Goal: Task Accomplishment & Management: Complete application form

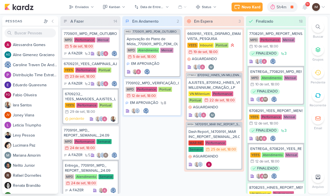
scroll to position [0, 0]
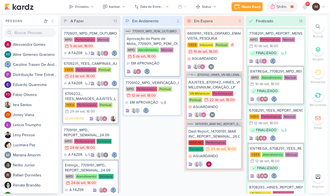
click at [251, 9] on div "Novo Kard" at bounding box center [251, 7] width 19 height 6
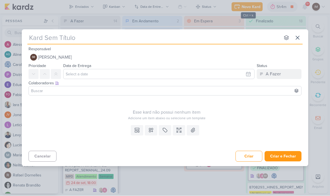
click at [169, 36] on input "text" at bounding box center [153, 38] width 253 height 10
click at [44, 36] on input "text" at bounding box center [153, 38] width 253 height 10
type input "14709251_MAR INC_DIRECIONAMENTO_CAMPANHA_WHATSAPP"
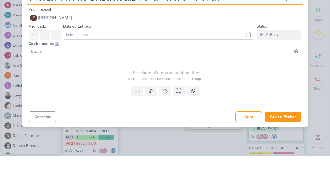
type input "14709251_MAR INC_DIRECIONAMENTO_CAMPANHA_WHATSAPP"
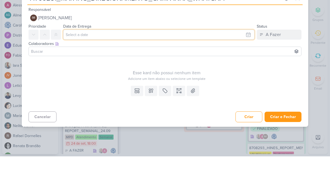
click at [221, 69] on input "text" at bounding box center [158, 74] width 191 height 10
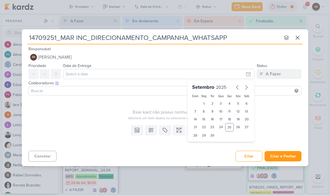
click at [204, 136] on div "29" at bounding box center [204, 136] width 9 height 8
type input "29 de setembro de 2025 às 23:59"
click at [205, 146] on select "00 01 02 03 04 05 06 07 08 09 10 11 12 13 14 15 16 17 18 19 20 21 22 23" at bounding box center [204, 145] width 8 height 7
select select "18"
type input "29 de setembro de 2025 às 18:59"
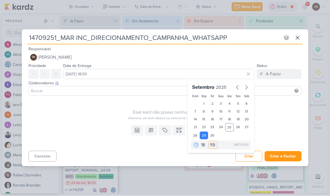
click at [212, 145] on select "00 05 10 15 20 25 30 35 40 45 50 55 59" at bounding box center [213, 145] width 8 height 7
select select "0"
type input "[DATE] 18:00"
click at [154, 133] on button at bounding box center [151, 131] width 12 height 10
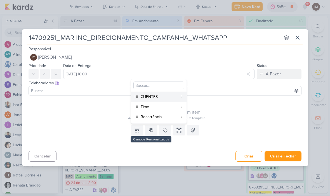
click at [178, 97] on button "CLIENTES" at bounding box center [158, 97] width 55 height 10
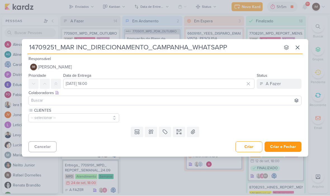
click at [93, 118] on button "-- selecionar --" at bounding box center [74, 118] width 91 height 9
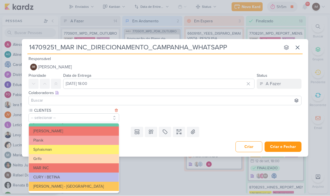
scroll to position [100, 0]
click at [91, 166] on button "MAR INC" at bounding box center [74, 168] width 90 height 9
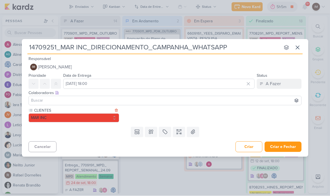
click at [147, 132] on button at bounding box center [151, 132] width 12 height 10
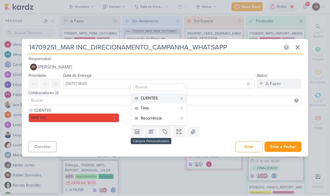
click at [159, 109] on div "Time" at bounding box center [159, 109] width 37 height 6
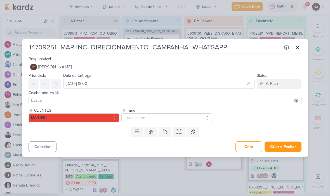
click at [161, 119] on button "-- selecionar --" at bounding box center [166, 118] width 91 height 9
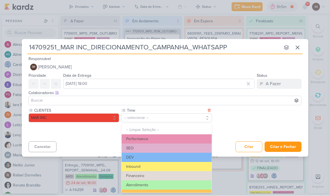
click at [153, 138] on button "Performance" at bounding box center [167, 139] width 90 height 9
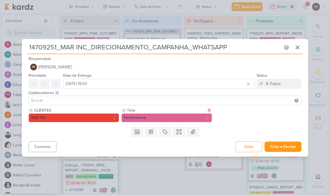
click at [152, 131] on icon at bounding box center [151, 132] width 4 height 4
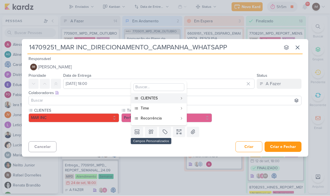
click at [163, 119] on div "Recorrência" at bounding box center [159, 119] width 37 height 6
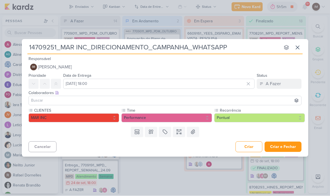
click at [181, 132] on icon at bounding box center [179, 132] width 6 height 6
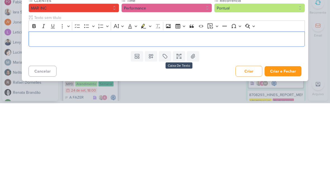
click at [43, 129] on p "Editor editing area: main" at bounding box center [167, 132] width 270 height 7
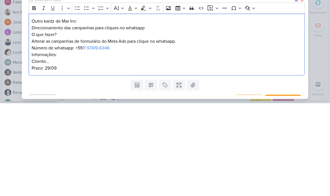
click at [34, 111] on p "Outro kardz de Mar Inc:" at bounding box center [167, 114] width 270 height 7
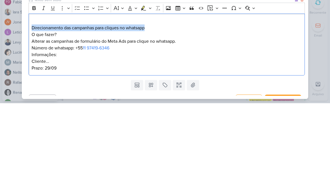
click at [52, 111] on p "Editor editing area: main" at bounding box center [167, 114] width 270 height 7
click at [51, 111] on p "Editor editing area: main" at bounding box center [167, 114] width 270 height 7
click at [48, 111] on p "Editor editing area: main" at bounding box center [167, 114] width 270 height 7
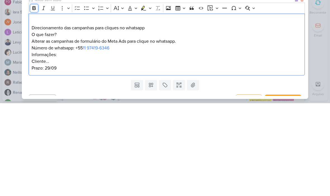
click at [32, 98] on icon "Editor toolbar" at bounding box center [34, 101] width 6 height 6
click at [36, 124] on p "O que fazer?" at bounding box center [167, 127] width 270 height 7
click at [50, 124] on p "O que fazer?" at bounding box center [167, 127] width 270 height 7
click at [59, 124] on p "O que deve ser feito ?" at bounding box center [167, 127] width 270 height 7
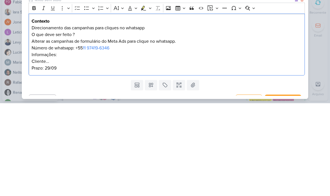
click at [59, 124] on p "O que deve ser feito ?" at bounding box center [167, 127] width 270 height 7
click at [32, 98] on icon "Editor toolbar" at bounding box center [34, 101] width 6 height 6
click at [99, 124] on p "O que deve ser feito ?" at bounding box center [167, 127] width 270 height 7
click at [150, 117] on p "Direcionamento das campanhas para cliques no whatsapp" at bounding box center [167, 120] width 270 height 7
click at [37, 138] on p "Número de whatsapp: ‎+55 11 97419-6346" at bounding box center [167, 141] width 270 height 7
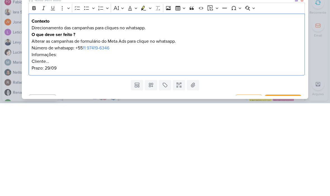
click at [37, 138] on p "Número de whatsapp: ‎+55 11 97419-6346" at bounding box center [167, 141] width 270 height 7
copy p "Número de whatsapp: ‎+55 11 97419-6346"
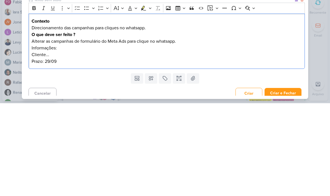
click at [45, 138] on p "Informações: Cliente..." at bounding box center [167, 144] width 270 height 13
click at [47, 138] on p "Informações: Cliente..." at bounding box center [167, 144] width 270 height 13
click at [52, 138] on p "Informações: Cliente..." at bounding box center [167, 144] width 270 height 13
click at [31, 98] on icon "Editor toolbar" at bounding box center [34, 101] width 6 height 6
click at [69, 138] on p "Informações : Cliente..." at bounding box center [167, 144] width 270 height 13
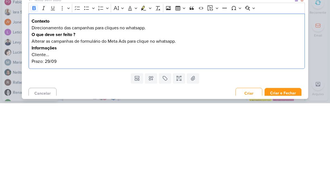
click at [57, 138] on p "Informações Cliente..." at bounding box center [167, 144] width 270 height 13
click at [41, 151] on p "Prazo: 29/09" at bounding box center [167, 154] width 270 height 7
click at [40, 151] on p "Prazo: 29/09" at bounding box center [167, 154] width 270 height 7
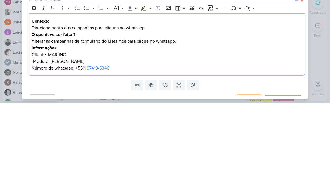
click at [30, 107] on div "Contexto Direcionamento das campanhas para cliques no whatsapp. O que deve ser …" at bounding box center [167, 138] width 276 height 62
click at [131, 158] on p "-Número de whatsapp: ‎+55 11 97419-6346" at bounding box center [167, 161] width 270 height 7
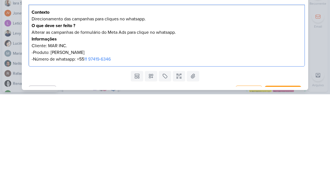
click at [322, 39] on div "14709251_MAR INC_DIRECIONAMENTO_CAMPANHA_WHATSAPP nenhum grupo disponível esc R…" at bounding box center [165, 98] width 330 height 196
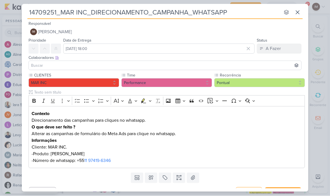
click at [213, 26] on div "Responsável IM Isabella Machado Guimarães Nenhum contato encontrado create new …" at bounding box center [165, 28] width 286 height 17
click at [203, 31] on button "IM Isabella Machado Guimarães" at bounding box center [165, 32] width 273 height 10
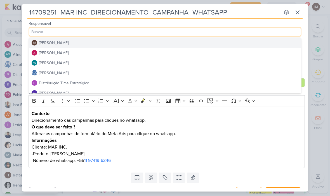
click at [132, 83] on button "Distribuição Time Estratégico" at bounding box center [165, 83] width 272 height 10
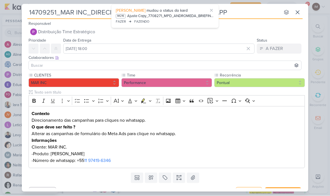
click at [74, 61] on div at bounding box center [165, 66] width 273 height 10
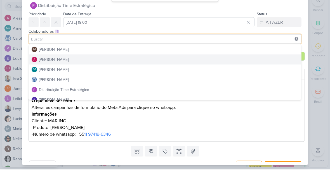
click at [100, 81] on button "[PERSON_NAME]" at bounding box center [165, 86] width 272 height 10
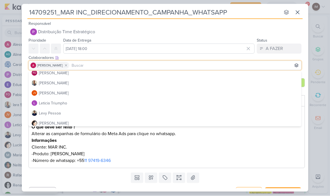
scroll to position [65, 0]
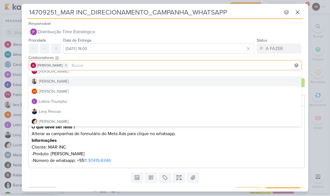
click at [135, 83] on button "[PERSON_NAME]" at bounding box center [165, 82] width 272 height 10
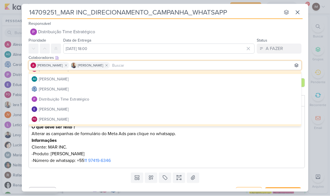
scroll to position [17, 0]
click at [141, 88] on button "[PERSON_NAME]" at bounding box center [165, 89] width 272 height 10
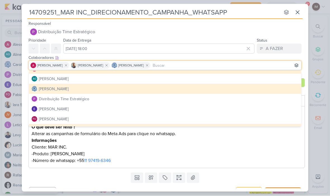
click at [145, 89] on button "[PERSON_NAME]" at bounding box center [165, 89] width 272 height 10
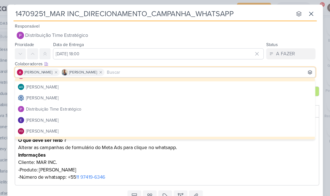
click at [161, 89] on button "[PERSON_NAME]" at bounding box center [165, 89] width 272 height 10
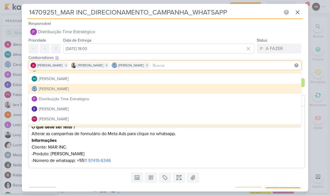
click at [319, 132] on div "14709251_MAR INC_DIRECIONAMENTO_CAMPANHA_WHATSAPP nenhum grupo disponível esc R…" at bounding box center [165, 98] width 330 height 196
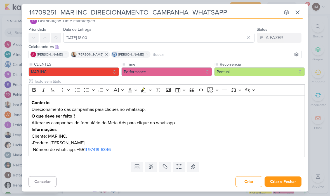
scroll to position [11, 0]
click at [292, 182] on button "Criar e Fechar" at bounding box center [283, 182] width 37 height 10
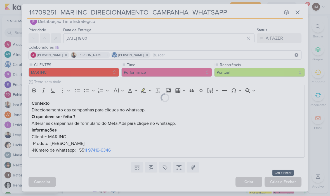
scroll to position [10, 0]
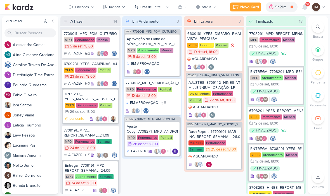
click at [306, 10] on div at bounding box center [305, 7] width 10 height 10
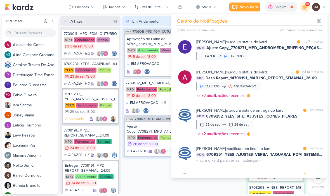
click at [140, 168] on div "Em Andamento 3 IM82 7709011_MPD_PDM_OUTUBRO Aprovação do Plano de Mídia_7709011…" at bounding box center [152, 105] width 60 height 178
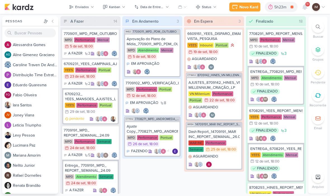
click at [248, 3] on button "Novo Kard" at bounding box center [244, 7] width 31 height 9
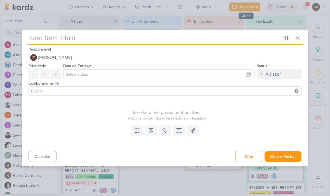
click at [48, 39] on input "text" at bounding box center [153, 38] width 253 height 10
paste input "14709251_MAR INC_VERIFICAR_BUSCA_GOOGLE ADS"
type input "14709251_MAR INC_VERIFICAR_BUSCA_GOOGLE ADS"
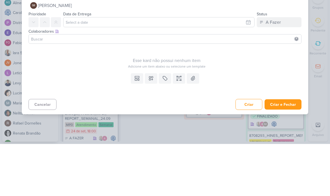
type input "14709251_MAR INC_VERIFICAR_BUSCA_GOOGLE ADS"
click at [177, 69] on input "text" at bounding box center [158, 74] width 191 height 10
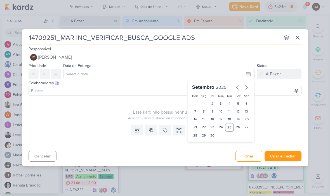
click at [249, 109] on div "13" at bounding box center [246, 112] width 9 height 8
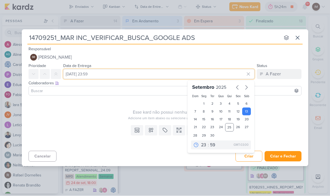
click at [184, 69] on input "13 de setembro de 2025 às 23:59" at bounding box center [158, 74] width 191 height 10
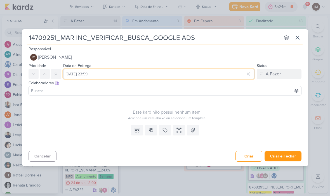
click at [187, 77] on input "13 de setembro de 2025 às 23:59" at bounding box center [158, 74] width 191 height 10
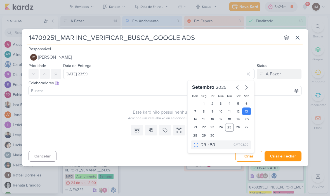
click at [202, 134] on div "29" at bounding box center [204, 136] width 9 height 8
type input "29 de setembro de 2025 às 23:59"
click at [207, 145] on select "00 01 02 03 04 05 06 07 08 09 10 11 12 13 14 15 16 17 18 19 20 21 22 23" at bounding box center [204, 145] width 8 height 7
select select "18"
type input "29 de setembro de 2025 às 18:59"
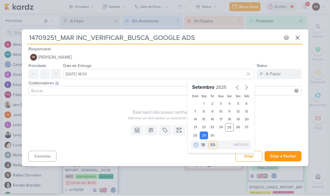
click at [215, 144] on select "00 05 10 15 20 25 30 35 40 45 50 55 59" at bounding box center [213, 145] width 8 height 7
select select "0"
type input "[DATE] 18:00"
click at [152, 127] on button at bounding box center [151, 131] width 12 height 10
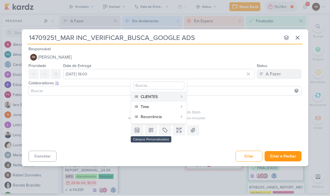
click at [164, 97] on div "CLIENTES" at bounding box center [159, 97] width 37 height 6
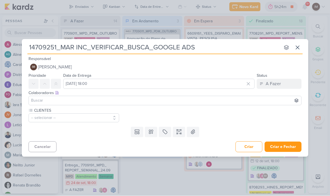
click at [152, 134] on icon at bounding box center [151, 132] width 6 height 6
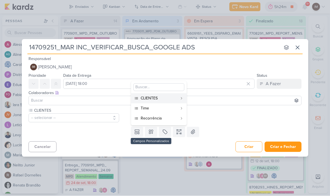
click at [157, 105] on button "Time" at bounding box center [158, 109] width 55 height 10
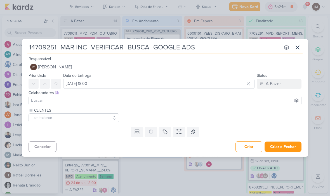
click at [0, 0] on icon at bounding box center [0, 0] width 0 height 0
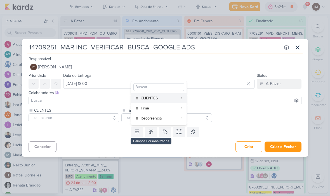
click at [161, 116] on div "Recorrência" at bounding box center [159, 119] width 37 height 6
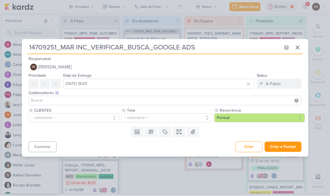
click at [105, 118] on button "-- selecionar --" at bounding box center [74, 118] width 91 height 9
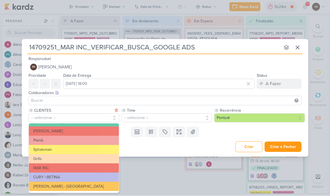
scroll to position [100, 0]
click at [103, 169] on button "MAR INC" at bounding box center [74, 168] width 90 height 9
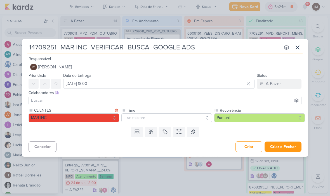
click at [151, 114] on button "-- selecionar --" at bounding box center [166, 118] width 91 height 9
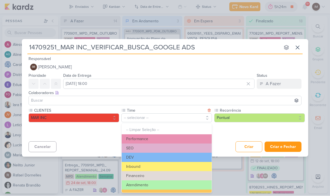
click at [154, 136] on button "Performance" at bounding box center [167, 139] width 90 height 9
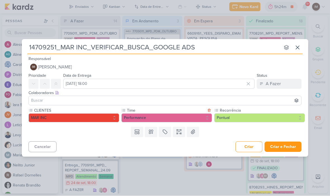
click at [180, 131] on icon at bounding box center [179, 132] width 6 height 6
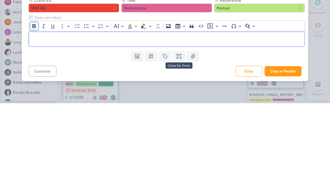
click at [34, 115] on button "Bold" at bounding box center [34, 119] width 8 height 8
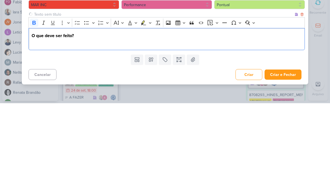
click at [29, 110] on div "Bold Italic Underline More To-do List Bulleted List Bulleted List Numbered List…" at bounding box center [167, 115] width 276 height 11
click at [36, 113] on icon "Editor toolbar" at bounding box center [34, 116] width 6 height 6
click at [37, 132] on p "Editor editing area: main" at bounding box center [167, 135] width 270 height 7
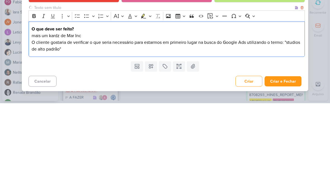
click at [37, 125] on p "mais um kardz de Mar Inc" at bounding box center [167, 128] width 270 height 7
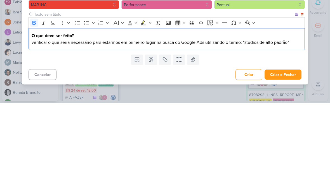
click at [38, 132] on p "⁠⁠⁠⁠⁠⁠⁠ verificar o que seria necessário para estarmos em primeiro lugar na bus…" at bounding box center [167, 135] width 270 height 7
click at [300, 132] on p "Verificar o que seria necessário para estarmos em primeiro lugar na busca do Go…" at bounding box center [167, 135] width 270 height 7
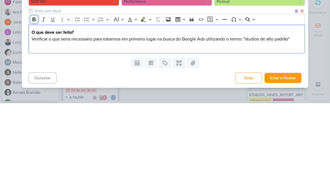
click at [33, 108] on button "Bold" at bounding box center [34, 112] width 8 height 8
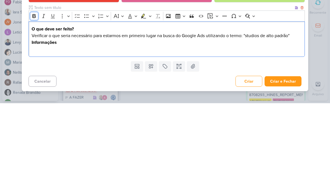
click at [32, 106] on icon "Editor toolbar" at bounding box center [34, 109] width 6 height 6
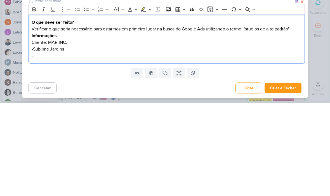
click at [38, 139] on p "-Sublime Jardins" at bounding box center [167, 142] width 270 height 7
click at [39, 145] on p "-" at bounding box center [167, 148] width 270 height 7
click at [312, 51] on div "14709251_MAR INC_VERIFICAR_BUSCA_GOOGLE ADS nenhum grupo disponível esc Respons…" at bounding box center [165, 98] width 330 height 196
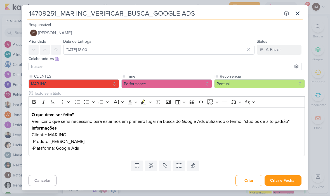
click at [284, 180] on button "Criar e Fechar" at bounding box center [283, 181] width 37 height 10
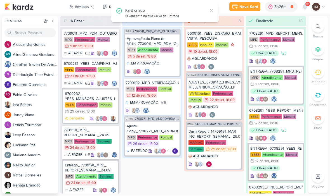
click at [88, 6] on div "Enviados" at bounding box center [82, 6] width 14 height 5
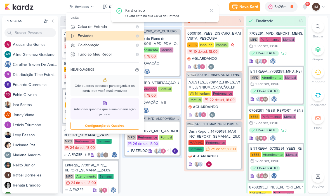
click at [94, 28] on div "Caixa de Entrada" at bounding box center [105, 27] width 55 height 6
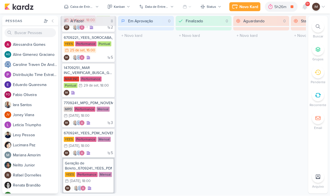
scroll to position [27, 0]
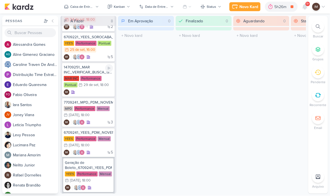
click at [100, 94] on div "IM" at bounding box center [88, 93] width 49 height 6
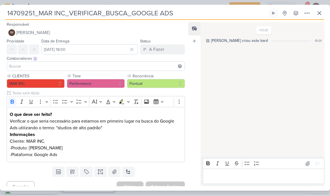
click at [307, 13] on icon at bounding box center [307, 13] width 4 height 1
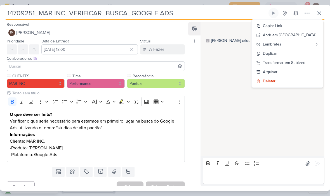
click at [300, 26] on button "Copiar Link" at bounding box center [287, 26] width 71 height 9
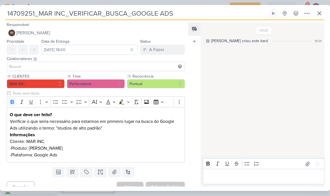
click at [319, 18] on button at bounding box center [319, 13] width 10 height 10
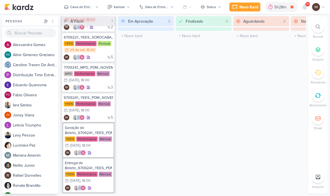
click at [321, 26] on div at bounding box center [318, 27] width 12 height 12
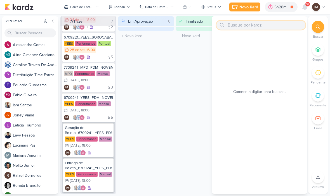
click at [262, 23] on input "text" at bounding box center [260, 25] width 89 height 9
click at [237, 26] on input "text" at bounding box center [260, 25] width 89 height 9
paste input "8407171_HINES_VN_MILLENNIUM_DESDOBRAMENTO_DE_PEÇAS"
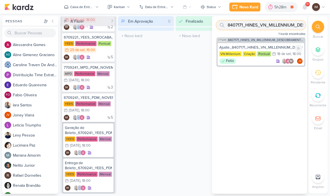
type input "8407171_HINES_VN_MILLENNIUM_DESDOBRAMENTO_DE_PEÇAS"
click at [255, 63] on div "Feito IM JV" at bounding box center [260, 61] width 83 height 6
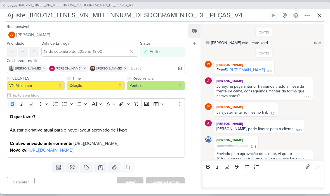
scroll to position [20, 0]
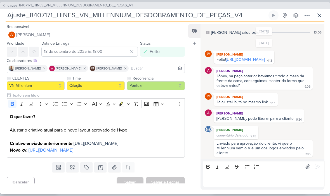
click at [236, 59] on link "[URL][DOMAIN_NAME]" at bounding box center [245, 59] width 39 height 5
click at [237, 58] on link "[URL][DOMAIN_NAME]" at bounding box center [245, 59] width 39 height 5
click at [321, 16] on icon at bounding box center [319, 15] width 7 height 7
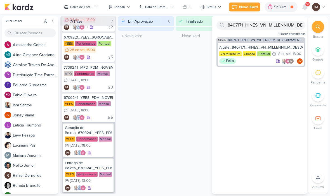
click at [244, 8] on div "Novo Kard" at bounding box center [248, 7] width 19 height 6
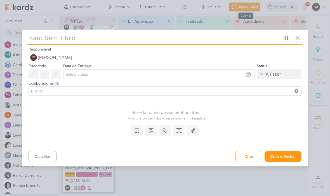
click at [300, 35] on icon at bounding box center [297, 38] width 7 height 7
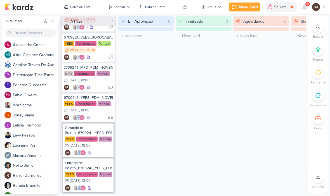
click at [317, 23] on div at bounding box center [318, 27] width 12 height 12
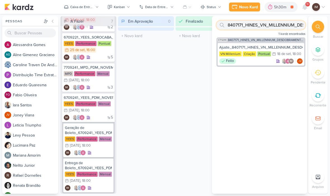
click at [279, 29] on input "8407171_HINES_VN_MILLENNIUM_DESDOBRAMENTO_DE_PEÇAS" at bounding box center [260, 25] width 89 height 9
click at [263, 27] on input "8407171_HINES_VN_MILLENNIUM_DESDOBRAMENTO_DE_PEÇAS" at bounding box center [260, 25] width 89 height 9
click at [264, 26] on input "8407171_HINES_VN_MILLENNIUM_DESDOBRAMENTO_DE_PEÇAS" at bounding box center [260, 25] width 89 height 9
click at [241, 26] on input "text" at bounding box center [260, 25] width 89 height 9
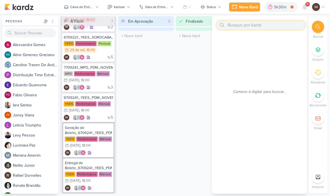
click at [240, 25] on input "text" at bounding box center [260, 25] width 89 height 9
paste input "8708082_HINES_NOVA_PROPOSTA_PARA_REUNIAO"
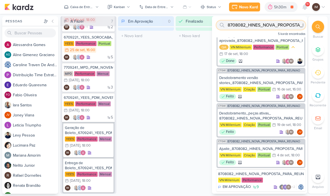
scroll to position [12, 0]
type input "8708082_HINES_NOVA_PROPOSTA_PARA_REUNIAO"
click at [197, 60] on div "Finalizado 0 Mover Para Esquerda Mover Para Direita Deletar O título do kard de…" at bounding box center [204, 105] width 56 height 178
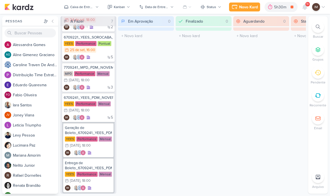
click at [316, 29] on icon at bounding box center [318, 27] width 4 height 4
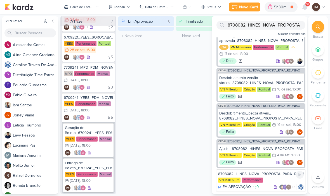
click at [272, 175] on div "8708082_HINES_NOVA_PROPOSTA_PARA_REUNIAO" at bounding box center [261, 174] width 86 height 5
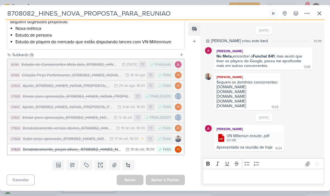
scroll to position [128, 0]
click at [125, 107] on div "4 de set" at bounding box center [128, 107] width 12 height 4
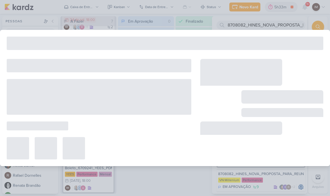
type input "Ajuste_8708082_HINES_NOVA_PROPOSTA_PARA_REUNIAO"
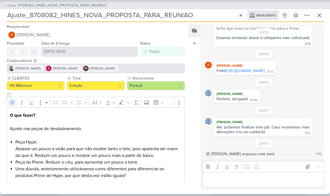
scroll to position [16, 0]
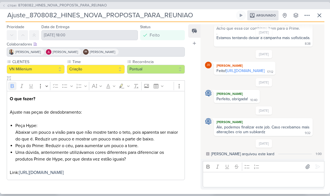
click at [4, 6] on icon at bounding box center [3, 5] width 1 height 2
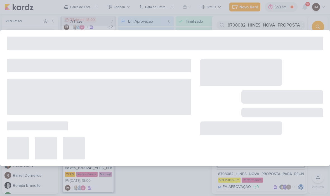
type input "8708082_HINES_NOVA_PROPOSTA_PARA_REUNIAO"
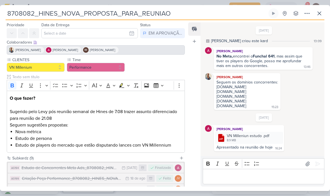
scroll to position [0, 0]
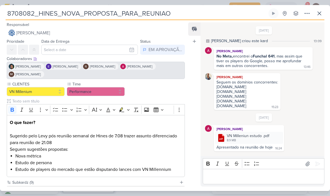
click at [321, 17] on button at bounding box center [319, 13] width 10 height 10
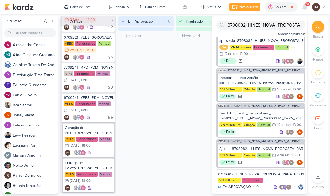
click at [245, 8] on div "Novo Kard" at bounding box center [248, 7] width 19 height 6
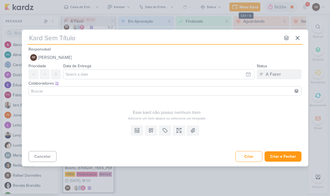
click at [31, 39] on input "text" at bounding box center [153, 38] width 253 height 10
type input "8708082_HINES_NOVA_PROPOSTA_PARA_REUNIAO"
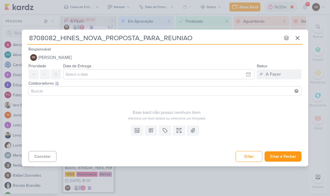
click at [32, 38] on input "8708082_HINES_NOVA_PROPOSTA_PARA_REUNIAO" at bounding box center [153, 38] width 253 height 10
type input "Ajuste8708082_HINES_NOVA_PROPOSTA_PARA_REUNIAO"
type input "Ajustes 8708082_HINES_NOVA_PROPOSTA_PARA_REUNIAO"
type input "Ajustes Logo8708082_HINES_NOVA_PROPOSTA_PARA_REUNIAO"
type input "Ajustes Logo_8708082_HINES_NOVA_PROPOSTA_PARA_REUNIAO"
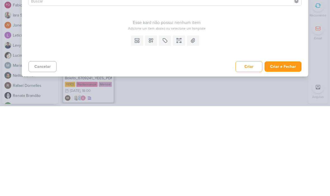
type input "Ajustes Logo_8708082_HINES_NOVA_PROPOSTA_PARA_REUNIAO"
click at [150, 126] on button at bounding box center [151, 131] width 12 height 10
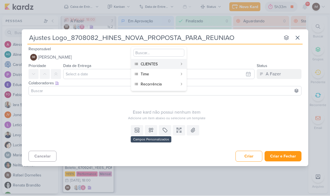
click at [172, 65] on div "CLIENTES" at bounding box center [159, 65] width 37 height 6
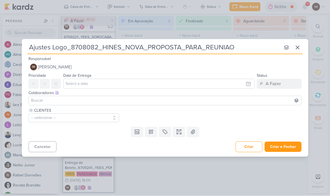
click at [152, 131] on icon at bounding box center [151, 132] width 6 height 6
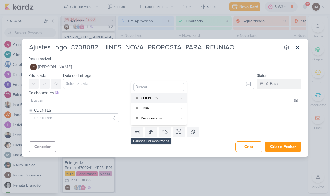
click at [154, 109] on div "Time" at bounding box center [159, 109] width 37 height 6
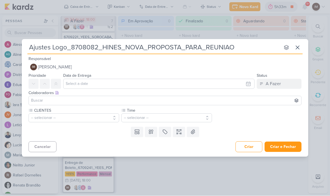
click at [150, 133] on icon at bounding box center [151, 132] width 6 height 6
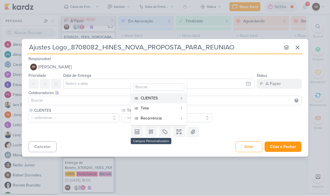
click at [152, 119] on div "Recorrência" at bounding box center [159, 119] width 37 height 6
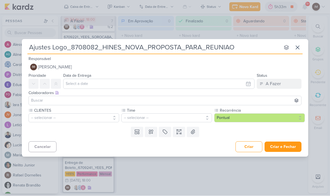
click at [93, 119] on button "-- selecionar --" at bounding box center [74, 118] width 91 height 9
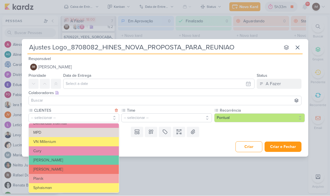
scroll to position [66, 0]
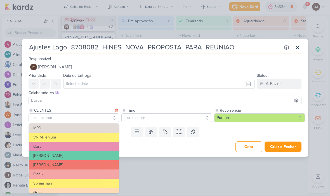
click at [97, 139] on button "VN Millenium" at bounding box center [74, 137] width 90 height 9
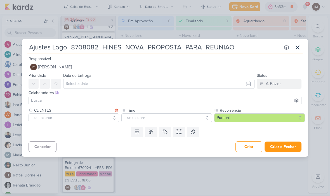
click at [136, 120] on button "-- selecionar --" at bounding box center [166, 118] width 91 height 9
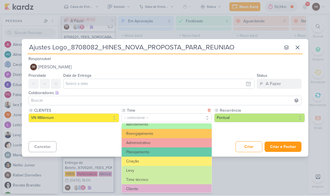
scroll to position [61, 0]
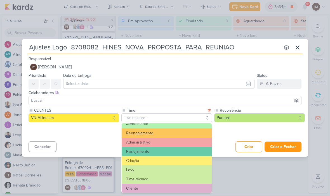
click at [148, 162] on button "Criação" at bounding box center [167, 161] width 90 height 9
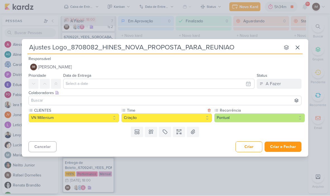
click at [176, 133] on icon at bounding box center [179, 132] width 6 height 6
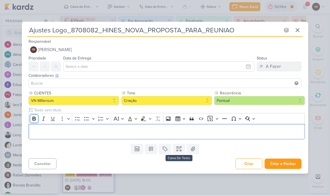
click at [34, 116] on button "Bold" at bounding box center [34, 119] width 8 height 8
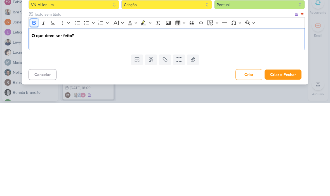
click at [30, 112] on button "Bold" at bounding box center [34, 116] width 8 height 8
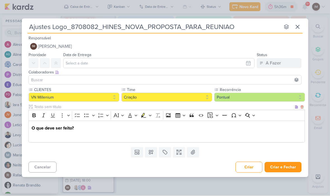
click at [51, 135] on p "Editor editing area: main" at bounding box center [167, 135] width 270 height 7
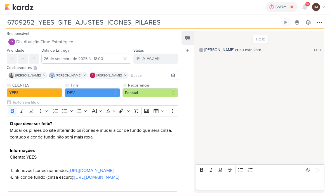
click at [18, 9] on img at bounding box center [18, 7] width 29 height 7
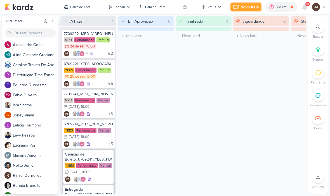
click at [320, 32] on div at bounding box center [318, 27] width 12 height 12
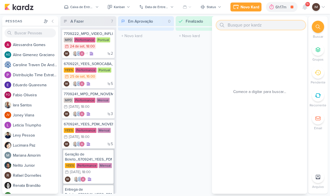
click at [269, 25] on input "text" at bounding box center [260, 25] width 89 height 9
click at [234, 23] on input "text" at bounding box center [260, 25] width 89 height 9
paste input "8708082_HINES_NOVA_PROPOSTA_PARA_REUNIAO"
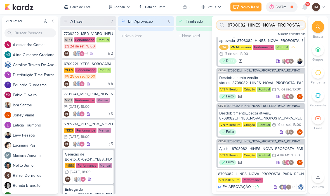
scroll to position [12, 0]
type input "8708082_HINES_NOVA_PROPOSTA_PARA_REUNIAO"
click at [200, 54] on div "Finalizado 0 Mover Para Esquerda Mover Para Direita Deletar O título do kard de…" at bounding box center [204, 105] width 56 height 178
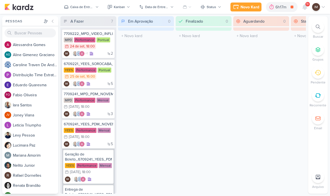
click at [319, 29] on icon at bounding box center [318, 27] width 4 height 4
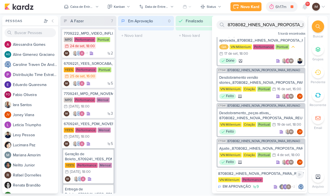
click at [272, 175] on div "8708082_HINES_NOVA_PROPOSTA_PARA_REUNIAO" at bounding box center [261, 174] width 86 height 5
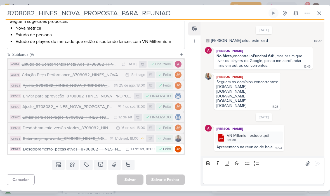
scroll to position [128, 0]
click at [97, 107] on div "Ajuste_8708082_HINES_NOVA_PROPOSTA_PARA_REUNIAO" at bounding box center [68, 107] width 92 height 6
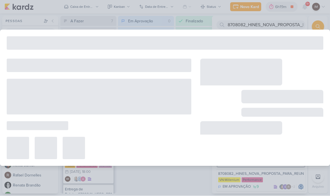
type input "Ajuste_8708082_HINES_NOVA_PROPOSTA_PARA_REUNIAO"
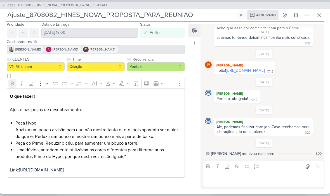
scroll to position [25, 0]
click at [4, 5] on icon at bounding box center [3, 5] width 3 height 3
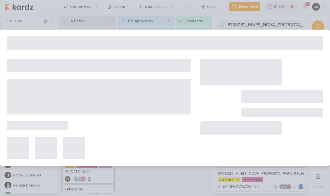
type input "8708082_HINES_NOVA_PROPOSTA_PARA_REUNIAO"
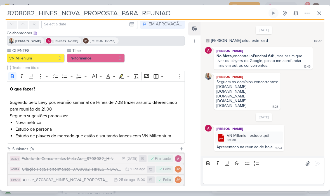
scroll to position [0, 0]
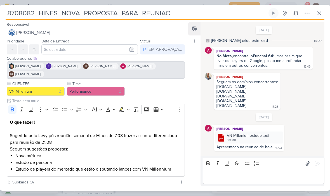
click at [317, 13] on icon at bounding box center [319, 13] width 7 height 7
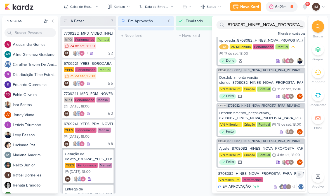
click at [270, 176] on div "8708082_HINES_NOVA_PROPOSTA_PARA_REUNIAO" at bounding box center [261, 174] width 86 height 5
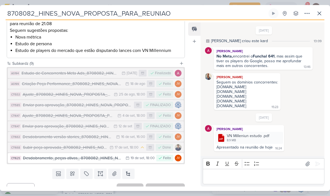
scroll to position [120, 0]
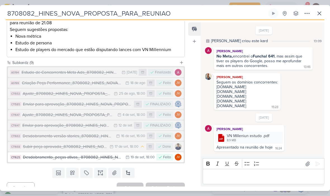
click at [103, 128] on div "Enviar para aprovação_8708082_HINES_NOVA_PROPOSTA_PARA_REUNIAO" at bounding box center [66, 125] width 88 height 6
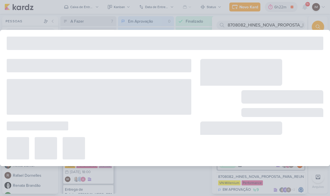
type input "Enviar para aprovação_8708082_HINES_NOVA_PROPOSTA_PARA_REUNIAO"
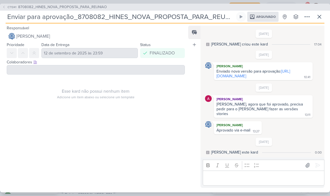
click at [246, 79] on link "https://drive.google.com/drive/folders/1H9RNG_CMbl1Vj51lL1K0-BachpJHP6wc" at bounding box center [253, 74] width 74 height 10
click at [7, 6] on span "CT1341" at bounding box center [12, 7] width 10 height 4
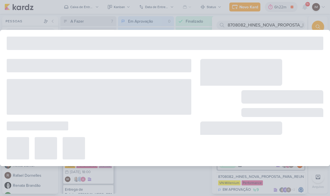
type input "8708082_HINES_NOVA_PROPOSTA_PARA_REUNIAO"
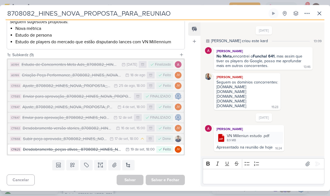
scroll to position [128, 0]
click at [117, 140] on div "17 de set" at bounding box center [121, 139] width 13 height 4
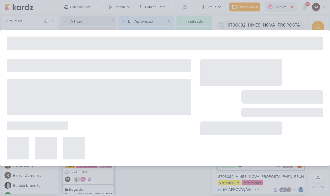
type input "Subir peça aprovada_8708082_HINES_NOVA_PROPOSTA_PARA_REUNIAO"
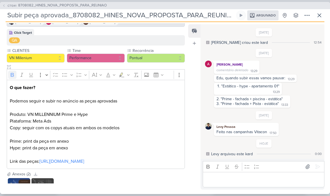
scroll to position [47, 0]
click at [6, 6] on button "CT1341 8708082_HINES_NOVA_PROPOSTA_PARA_REUNIAO" at bounding box center [54, 6] width 105 height 6
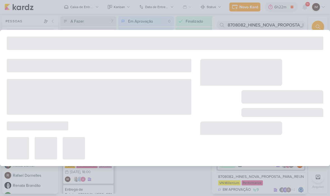
type input "8708082_HINES_NOVA_PROPOSTA_PARA_REUNIAO"
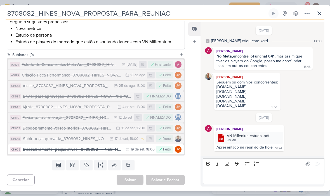
scroll to position [128, 0]
click at [29, 147] on div "Desdobramento_peças ativas_ 8708082_HINES_NOVA_PROPOSTA_PARA_REUNIAO" at bounding box center [73, 150] width 100 height 6
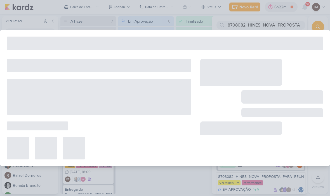
type input "Desdobramento_peças ativas_ 8708082_HINES_NOVA_PROPOSTA_PARA_REUNIAO"
type input "19 de setembro de 2025 às 18:00"
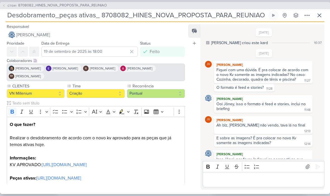
scroll to position [127, 0]
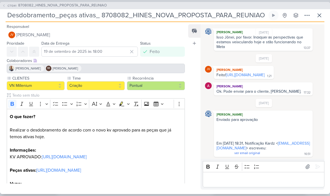
click at [262, 73] on link "https://drive.google.com/drive/folders/1CSYKcmUYLua4L-VViDKjUhjfN6QqntwR?usp=sh…" at bounding box center [245, 75] width 39 height 5
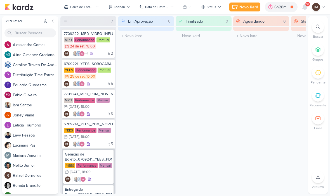
click at [246, 7] on div "Novo Kard" at bounding box center [248, 7] width 19 height 6
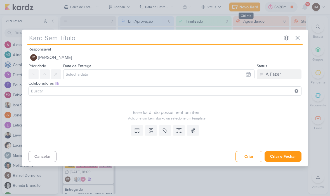
click at [188, 39] on input "text" at bounding box center [153, 38] width 253 height 10
click at [51, 40] on input "text" at bounding box center [153, 38] width 253 height 10
type input "8709251_HINES_AJUSTES_LOGO_PEÇAS"
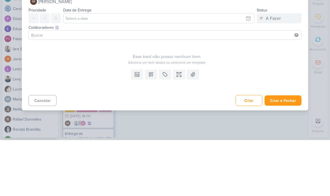
type input "8709251_HINES_AJUSTES_LOGO_PEÇAS"
click at [154, 126] on button at bounding box center [151, 131] width 12 height 10
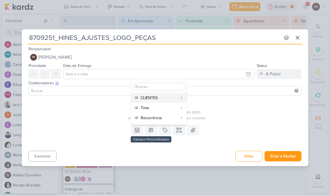
click at [169, 99] on div "CLIENTES" at bounding box center [159, 98] width 37 height 6
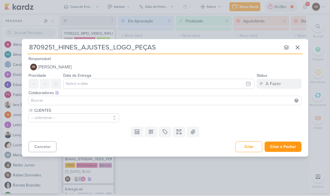
click at [157, 135] on button at bounding box center [151, 132] width 12 height 10
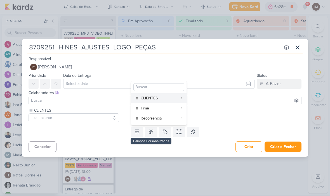
click at [164, 110] on div "Time" at bounding box center [159, 109] width 37 height 6
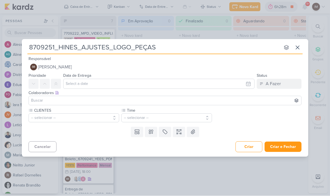
click at [152, 132] on icon at bounding box center [151, 132] width 6 height 6
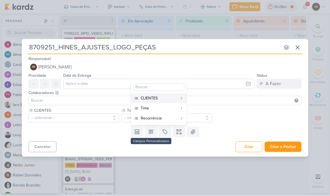
click at [162, 118] on div "Recorrência" at bounding box center [159, 119] width 37 height 6
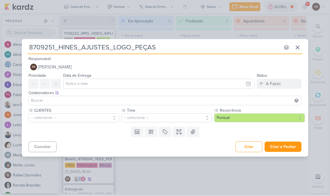
click at [180, 132] on icon at bounding box center [179, 132] width 6 height 6
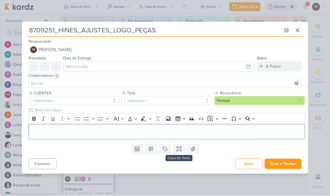
click at [194, 132] on p "Editor editing area: main" at bounding box center [167, 132] width 270 height 7
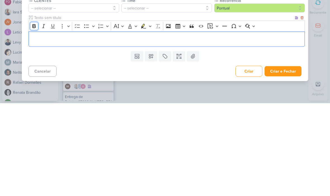
click at [34, 116] on icon "Editor toolbar" at bounding box center [34, 119] width 6 height 6
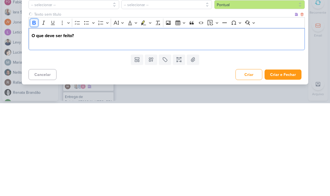
click at [32, 113] on icon "Editor toolbar" at bounding box center [34, 116] width 6 height 6
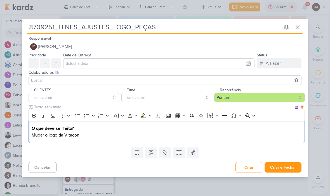
click at [131, 28] on input "8709251_HINES_AJUSTES_LOGO_PEÇAS" at bounding box center [153, 27] width 253 height 10
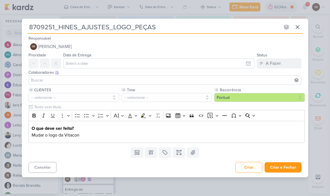
click at [135, 29] on input "8709251_HINES_AJUSTES_LOGO_PEÇAS" at bounding box center [153, 27] width 253 height 10
type input "8709251_HINES_AJUSTES_LOGO_MPEÇAS"
type input "8709251_HINES_AJUSTES_LOGO_METRAGEMPEÇAS"
type input "8709251_HINES_AJUSTES_LOGO_METRAGEM_PEÇAS"
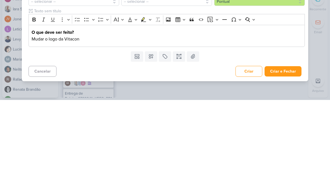
type input "8709251_HINES_AJUSTES_LOGO_METRAGEM_PEÇAS"
click at [158, 132] on p "Mudar o logo da Vitacon" at bounding box center [167, 135] width 270 height 7
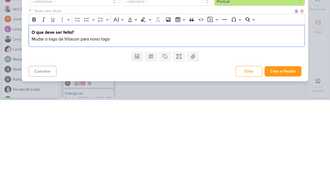
click at [32, 132] on p "Mudar o logo da Vitacon para novo logo" at bounding box center [167, 135] width 270 height 7
click at [87, 113] on icon "Editor toolbar" at bounding box center [87, 116] width 6 height 6
click at [128, 132] on li "Mudar o logo da Vitacon para novo logo" at bounding box center [169, 135] width 265 height 7
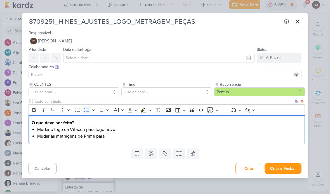
click at [158, 20] on input "8709251_HINES_AJUSTES_LOGO_METRAGEM_PEÇAS" at bounding box center [153, 24] width 253 height 10
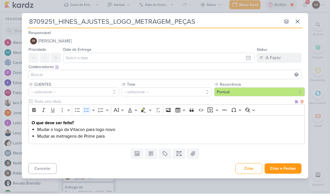
click at [157, 22] on input "8709251_HINES_AJUSTES_LOGO_METRAGEM_PEÇAS" at bounding box center [153, 24] width 253 height 10
type input "8709251_HINES_AJUSTES_LOGO_PEÇAS"
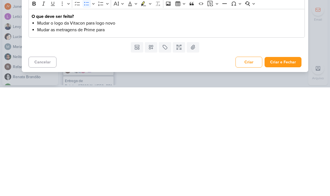
type input "8709251_HINES_AJUSTES_LOGO_PEÇAS"
click at [256, 118] on div "O que deve ser feito? Mudar o logo da Vitacon para logo novo Mudar as metragens…" at bounding box center [167, 132] width 276 height 29
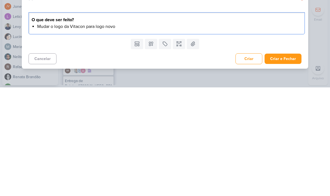
click at [37, 132] on li "Mudar o logo da Vitacon para logo novo" at bounding box center [169, 135] width 265 height 7
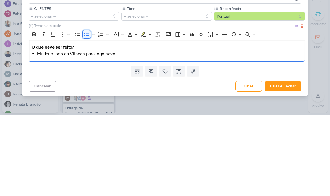
click at [89, 113] on icon "Editor toolbar" at bounding box center [87, 116] width 6 height 6
click at [121, 132] on p "Mudar o logo da Vitacon para logo novo" at bounding box center [167, 135] width 270 height 7
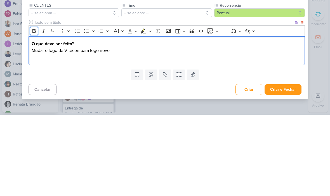
click at [33, 110] on icon "Editor toolbar" at bounding box center [33, 112] width 3 height 4
click at [119, 129] on p "Mudar o logo da Vitacon para logo novo" at bounding box center [167, 132] width 270 height 7
click at [36, 135] on p "I" at bounding box center [167, 138] width 270 height 7
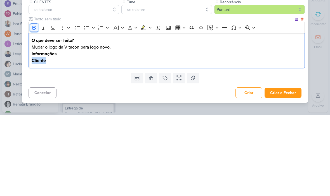
click at [34, 107] on icon "Editor toolbar" at bounding box center [33, 109] width 3 height 4
click at [50, 139] on p "Cliente" at bounding box center [167, 142] width 270 height 7
click at [53, 86] on button "-- selecionar --" at bounding box center [74, 90] width 91 height 9
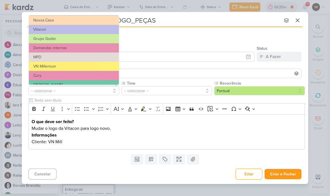
scroll to position [30, 0]
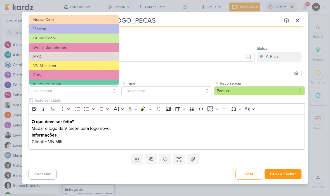
click at [81, 63] on button "VN Millenium" at bounding box center [74, 65] width 90 height 9
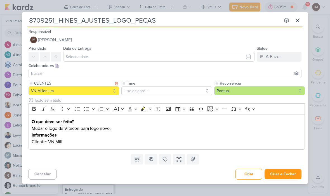
click at [168, 89] on button "-- selecionar --" at bounding box center [166, 90] width 91 height 9
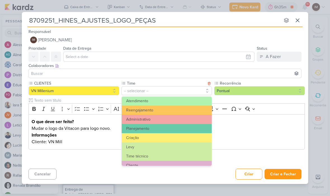
scroll to position [59, 0]
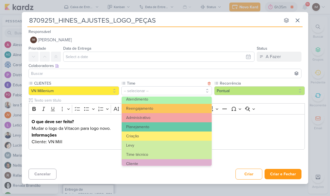
click at [171, 134] on button "Criação" at bounding box center [167, 136] width 90 height 9
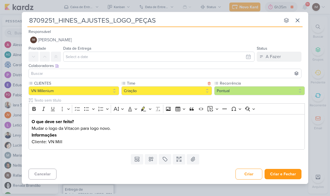
click at [62, 141] on p "Cliente: VN Mill" at bounding box center [167, 142] width 270 height 7
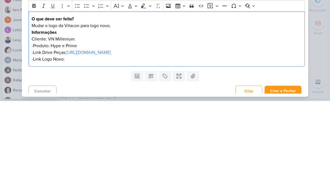
click at [73, 151] on p "-Link Logo Novo:" at bounding box center [167, 154] width 270 height 7
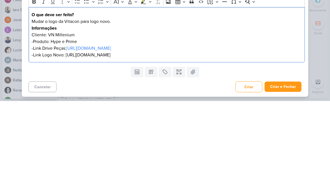
scroll to position [4, 0]
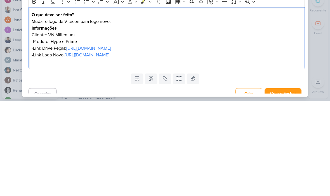
click at [327, 59] on div "8709251_HINES_AJUSTES_LOGO_PEÇAS nenhum grupo disponível esc Responsável IM [PE…" at bounding box center [165, 98] width 330 height 196
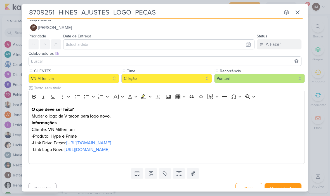
click at [286, 185] on button "Criar e Fechar" at bounding box center [283, 189] width 37 height 10
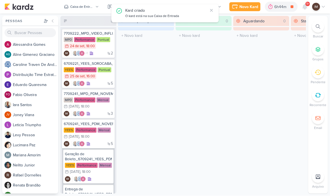
click at [89, 9] on div "Caixa de Entrada" at bounding box center [81, 6] width 23 height 5
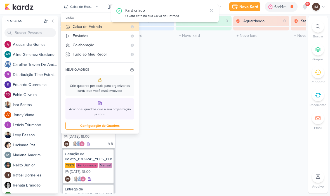
click at [93, 35] on div "Enviados" at bounding box center [100, 36] width 55 height 6
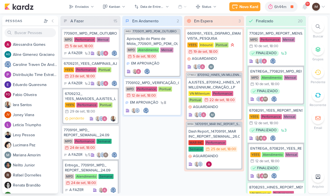
scroll to position [0, 0]
click at [85, 10] on button "Enviados" at bounding box center [82, 7] width 32 height 9
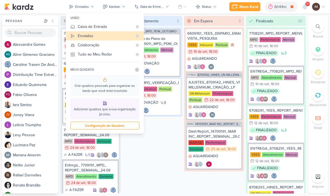
click at [96, 25] on div "Caixa de Entrada" at bounding box center [105, 27] width 55 height 6
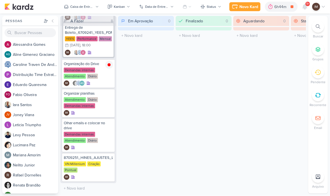
scroll to position [162, 0]
click at [92, 179] on div "IM" at bounding box center [88, 178] width 49 height 6
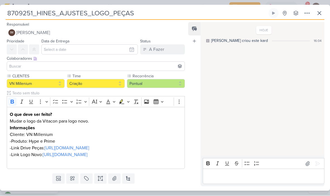
click at [307, 15] on icon at bounding box center [307, 13] width 7 height 7
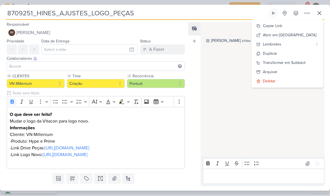
click at [296, 62] on div "Transformar em Subkard" at bounding box center [284, 63] width 43 height 6
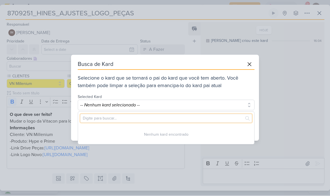
click at [157, 114] on input "text" at bounding box center [166, 118] width 172 height 9
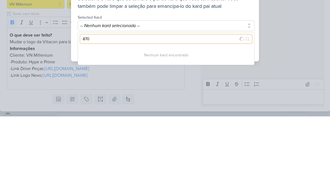
type input "8708"
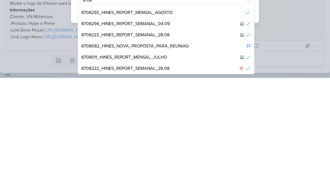
click at [220, 159] on div "8708082_HINES_NOVA_PROPOSTA_PARA_REUNIAO" at bounding box center [166, 164] width 176 height 11
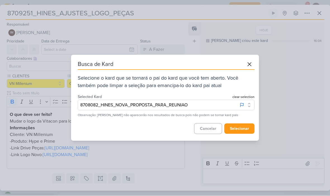
click at [243, 128] on button "selecionar" at bounding box center [239, 129] width 30 height 10
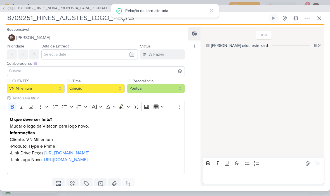
click at [315, 21] on button at bounding box center [319, 18] width 10 height 10
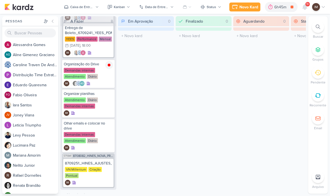
click at [315, 30] on div at bounding box center [318, 27] width 12 height 12
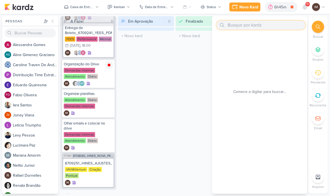
click at [260, 27] on input "text" at bounding box center [260, 25] width 89 height 9
click at [231, 24] on input "text" at bounding box center [260, 25] width 89 height 9
paste input "8407171_HINES_VN_MILLENNIUM_DESDOBRAMENTO_DE_PEÇAS"
type input "8407171_HINES_VN_MILLENNIUM_DESDOBRAMENTO_DE_PEÇAS"
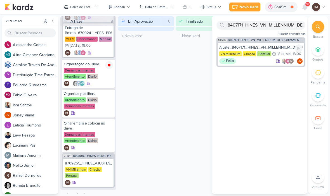
click at [282, 48] on div "Ajuste_8407171_HINES_VN_MILLENNIUM_DESDOBRAMENTO_DE_PEÇAS_V4" at bounding box center [260, 47] width 83 height 5
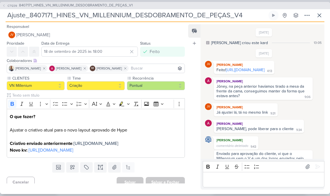
scroll to position [20, 0]
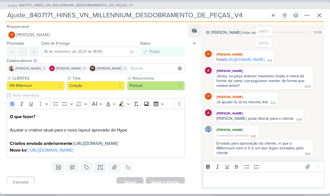
click at [6, 5] on button "CT1239 8407171_HINES_VN_MILLENNIUM_DESDOBRAMENTO_DE_PEÇAS_V1" at bounding box center [67, 6] width 130 height 6
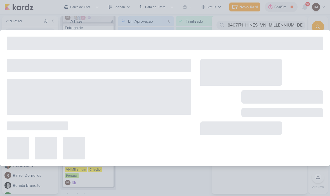
type input "8407171_HINES_VN_MILLENNIUM_DESDOBRAMENTO_DE_PEÇAS_V1"
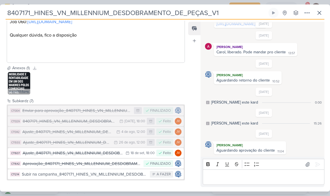
scroll to position [165, 0]
click at [94, 164] on div "Aprovação_8407171_HINES_VN_MILLENNIUM_DESDOBRAMENTO_DE_PEÇAS_V1" at bounding box center [82, 164] width 118 height 6
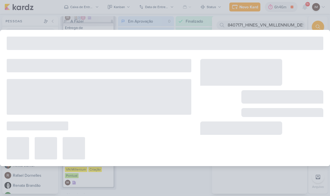
type input "Aprovação_8407171_HINES_VN_MILLENNIUM_DESDOBRAMENTO_DE_PEÇAS_V1"
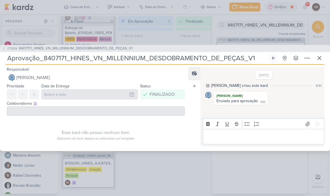
click at [7, 49] on span "CT1239" at bounding box center [12, 48] width 11 height 4
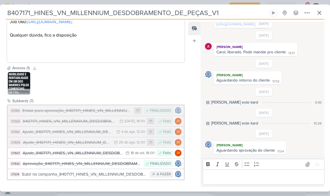
click at [120, 175] on div "Subir na campanha_8407171_HINES_VN_MILLENNIUM_DESDOBRAMENTO_DE_PEÇAS_V1" at bounding box center [84, 174] width 125 height 6
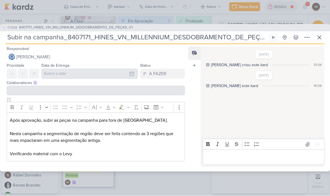
click at [4, 29] on button "CT1239 8407171_HINES_VN_MILLENNIUM_DESDOBRAMENTO_DE_PEÇAS_V1" at bounding box center [67, 28] width 130 height 6
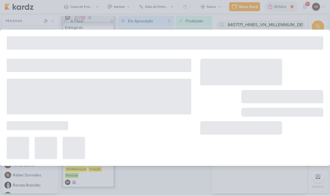
type input "8407171_HINES_VN_MILLENNIUM_DESDOBRAMENTO_DE_PEÇAS_V1"
type input "29 de agosto de 2025 às 18:00"
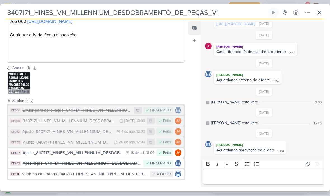
click at [85, 143] on div "Ajuste_8407171_HINES_VN_MILLENNIUM_DESDOBRAMENTO_DE_PEÇAS_V3" at bounding box center [67, 143] width 88 height 6
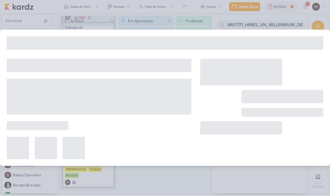
type input "Ajuste_8407171_HINES_VN_MILLENNIUM_DESDOBRAMENTO_DE_PEÇAS_V3"
type input "26 de agosto de 2025 às 12:00"
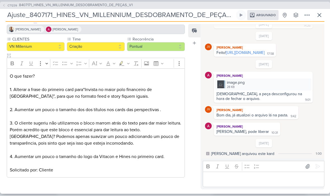
scroll to position [39, 0]
click at [6, 3] on button "CT1239 8407171_HINES_VN_MILLENNIUM_DESDOBRAMENTO_DE_PEÇAS_V1" at bounding box center [67, 6] width 130 height 6
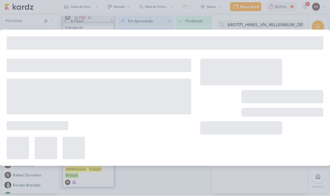
type input "8407171_HINES_VN_MILLENNIUM_DESDOBRAMENTO_DE_PEÇAS_V1"
type input "29 de agosto de 2025 às 18:00"
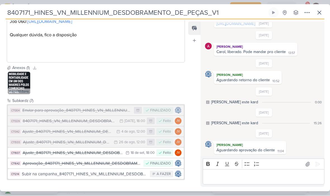
scroll to position [165, 0]
click at [115, 107] on button "CT1304 Enviar para aprovação_8407171_HINES_VN_MILLENNIUM_DESDOBRAMENTO_DE_PEÇAS…" at bounding box center [96, 111] width 176 height 10
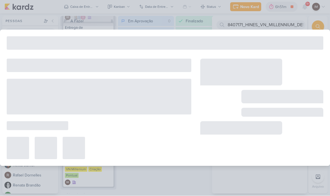
type input "Enviar para aprovação_8407171_HINES_VN_MILLENNIUM_DESDOBRAMENTO_DE_PEÇAS_V1"
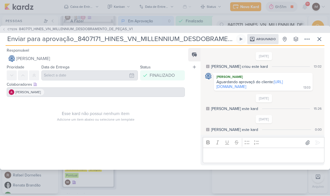
click at [8, 28] on span "CT1239" at bounding box center [12, 29] width 11 height 4
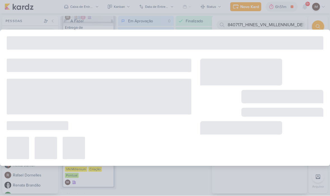
type input "8407171_HINES_VN_MILLENNIUM_DESDOBRAMENTO_DE_PEÇAS_V1"
type input "29 de agosto de 2025 às 18:00"
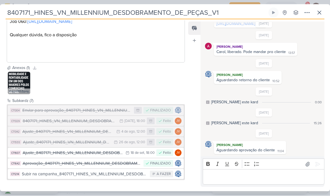
click at [84, 164] on div "Aprovação_8407171_HINES_VN_MILLENNIUM_DESDOBRAMENTO_DE_PEÇAS_V1" at bounding box center [82, 164] width 118 height 6
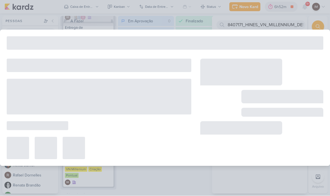
type input "Aprovação_8407171_HINES_VN_MILLENNIUM_DESDOBRAMENTO_DE_PEÇAS_V1"
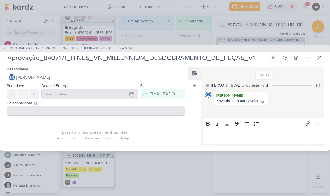
click at [9, 48] on span "CT1239" at bounding box center [12, 48] width 11 height 4
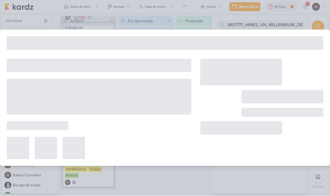
type input "8407171_HINES_VN_MILLENNIUM_DESDOBRAMENTO_DE_PEÇAS_V1"
type input "29 de agosto de 2025 às 18:00"
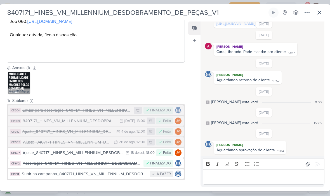
click at [26, 152] on div "Ajuste_8407171_HINES_VN_MILLENNIUM_DESDOBRAMENTO_DE_PEÇAS_V4" at bounding box center [73, 153] width 100 height 6
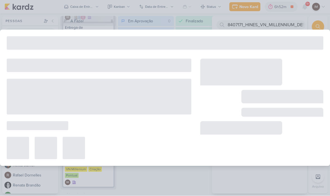
type input "Ajuste_8407171_HINES_VN_MILLENNIUM_DESDOBRAMENTO_DE_PEÇAS_V4"
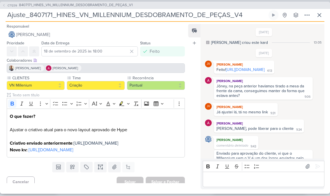
scroll to position [20, 0]
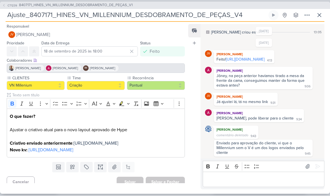
click at [245, 57] on link "[URL][DOMAIN_NAME]" at bounding box center [245, 59] width 39 height 5
click at [319, 15] on icon at bounding box center [319, 15] width 3 height 3
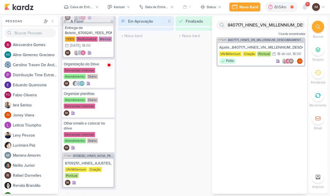
click at [305, 5] on icon at bounding box center [305, 6] width 4 height 5
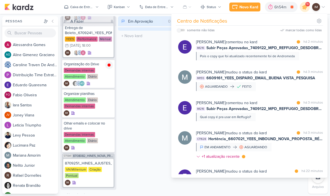
click at [313, 59] on div "Eduardo Quaresma comentou no kard marcar como lida há 2 minutos IM216 Subir Peç…" at bounding box center [259, 49] width 127 height 21
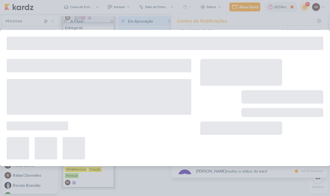
click at [313, 60] on div at bounding box center [261, 109] width 123 height 101
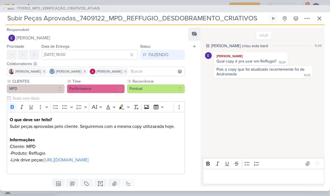
click at [306, 18] on icon at bounding box center [307, 18] width 7 height 7
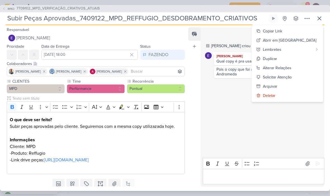
click at [282, 33] on div "Copiar Link" at bounding box center [272, 31] width 19 height 6
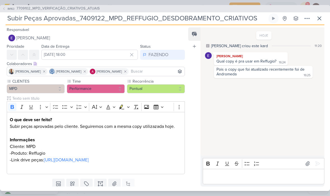
scroll to position [68, 0]
click at [319, 16] on icon at bounding box center [319, 18] width 7 height 7
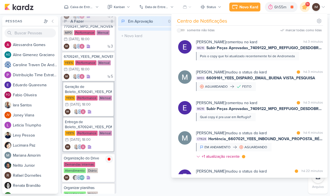
click at [72, 11] on button "Caixa de Entrada" at bounding box center [81, 7] width 41 height 9
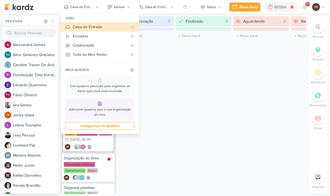
click at [72, 39] on button "Enviados" at bounding box center [100, 36] width 78 height 9
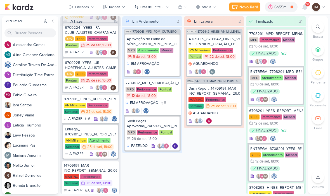
scroll to position [211, 0]
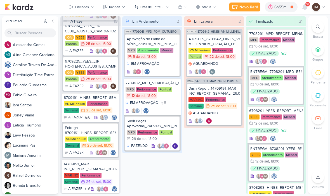
click at [88, 7] on div "Enviados" at bounding box center [82, 6] width 14 height 5
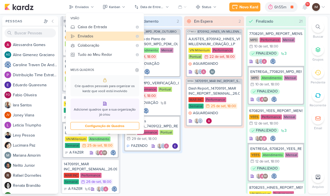
click at [110, 21] on div "visão" at bounding box center [105, 19] width 78 height 8
click at [109, 26] on div "Caixa de Entrada" at bounding box center [105, 27] width 55 height 6
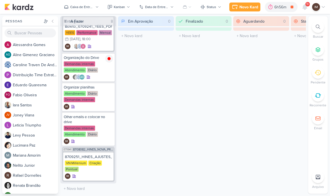
scroll to position [168, 0]
click at [88, 176] on div "IM" at bounding box center [88, 177] width 47 height 6
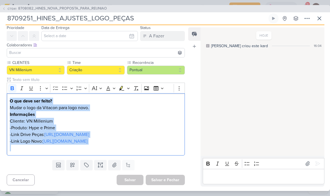
scroll to position [32, 0]
copy div "O que deve ser feito? Mudar o logo da Vitacon para logo novo. Informações Clien…"
click at [305, 18] on icon at bounding box center [307, 18] width 7 height 7
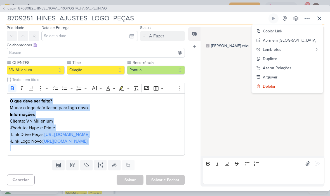
click at [291, 68] on div "Alterar Relações" at bounding box center [277, 68] width 29 height 6
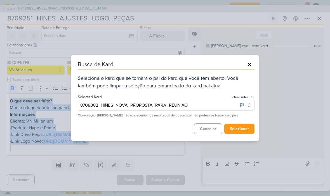
click at [209, 104] on button "8708082_HINES_NOVA_PROPOSTA_PARA_REUNIAO" at bounding box center [166, 105] width 177 height 11
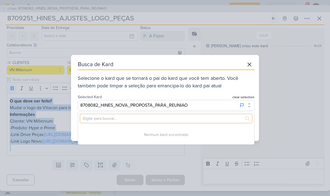
click at [199, 118] on input "text" at bounding box center [166, 118] width 172 height 9
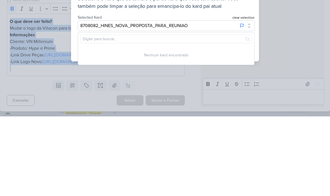
click at [283, 40] on div "Busca de Kard Selecione o kard que se tornará o pai do kard que você tem aberto…" at bounding box center [165, 98] width 330 height 196
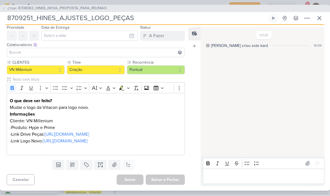
click at [306, 19] on icon at bounding box center [307, 18] width 7 height 7
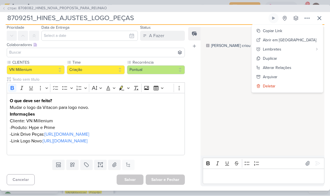
click at [291, 66] on div "Alterar Relações" at bounding box center [277, 68] width 29 height 6
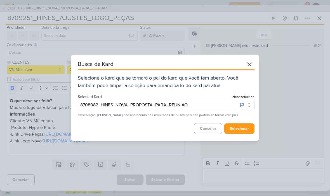
click at [201, 105] on button "8708082_HINES_NOVA_PROPOSTA_PARA_REUNIAO" at bounding box center [166, 105] width 177 height 11
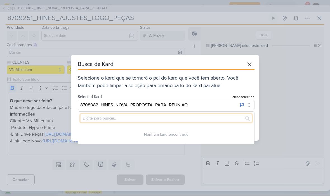
click at [202, 117] on input "text" at bounding box center [166, 118] width 172 height 9
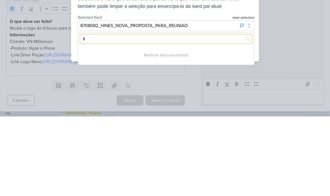
type input "84"
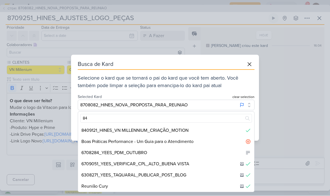
click at [291, 28] on div "Busca de Kard Selecione o kard que se tornará o pai do kard que você tem aberto…" at bounding box center [165, 98] width 330 height 196
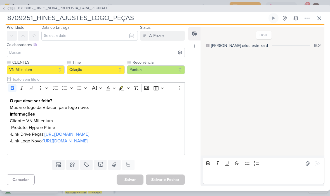
click at [320, 18] on icon at bounding box center [319, 18] width 7 height 7
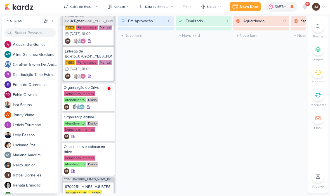
click at [319, 22] on div at bounding box center [318, 27] width 12 height 12
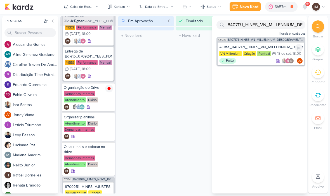
click at [283, 49] on div "Ajuste_8407171_HINES_VN_MILLENNIUM_DESDOBRAMENTO_DE_PEÇAS_V4" at bounding box center [260, 47] width 83 height 5
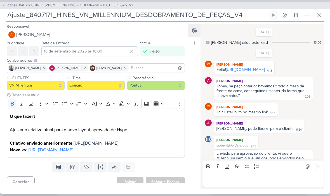
scroll to position [20, 0]
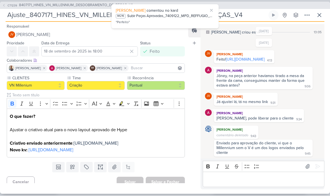
click at [318, 13] on icon at bounding box center [319, 15] width 7 height 7
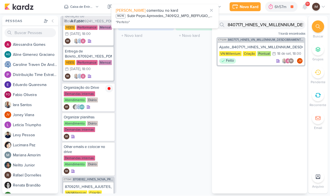
click at [160, 94] on div "Em Aprovação 0 Mover Para Esquerda Mover Para Direita Deletar O título do kard …" at bounding box center [146, 105] width 56 height 178
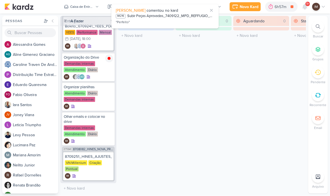
scroll to position [199, 0]
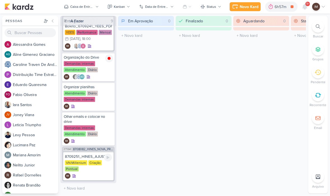
click at [90, 170] on div "VN Millenium Criação Pontual" at bounding box center [88, 167] width 47 height 12
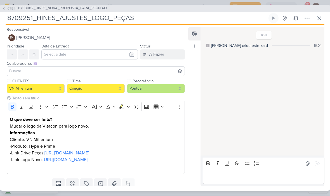
click at [11, 118] on strong "O que deve ser feito?" at bounding box center [31, 120] width 42 height 6
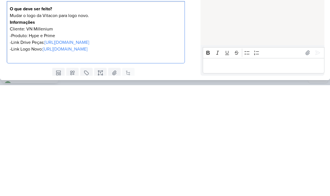
click at [15, 123] on p "Mudar o logo da Vitacon para logo novo." at bounding box center [96, 126] width 172 height 7
click at [14, 123] on p "Mudar o logo da Vitacon para logo novo." at bounding box center [96, 126] width 172 height 7
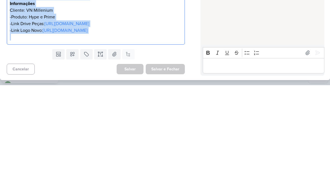
scroll to position [32, 0]
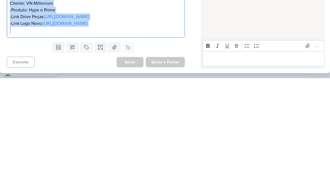
copy div "O que deve ser feito? Mudar o logo da Vitacon para logo novo. Informações Clien…"
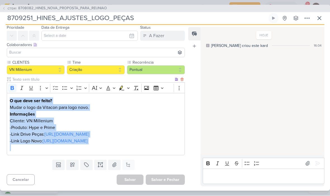
click at [320, 18] on icon at bounding box center [319, 18] width 7 height 7
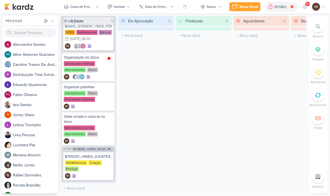
click at [320, 32] on div at bounding box center [318, 27] width 12 height 12
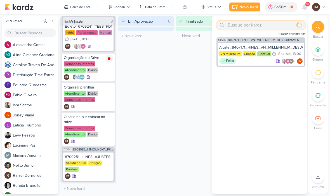
click at [237, 26] on input "text" at bounding box center [260, 25] width 89 height 9
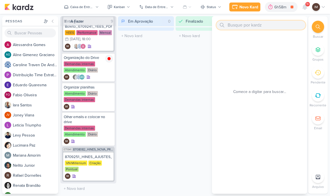
paste input "8409121_HINES_VN MILLENNIUM_CRIAÇÃO_MOTION"
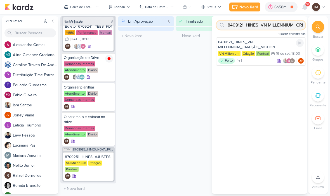
type input "8409121_HINES_VN MILLENNIUM_CRIAÇÃO_MOTION"
click at [272, 44] on div "8409121_HINES_VN MILLENNIUM_CRIAÇÃO_MOTION" at bounding box center [261, 45] width 86 height 10
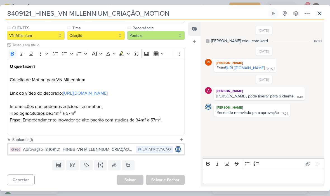
scroll to position [55, 0]
click at [265, 70] on link "[URL][DOMAIN_NAME]" at bounding box center [245, 68] width 39 height 5
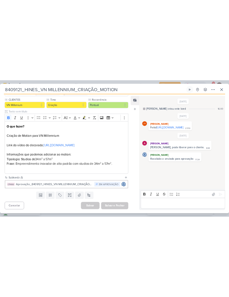
scroll to position [0, 0]
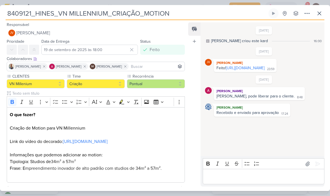
click at [14, 48] on icon at bounding box center [12, 50] width 4 height 4
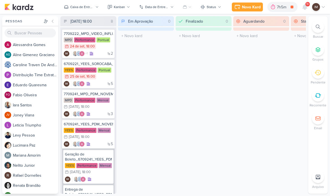
click at [247, 7] on div "Novo Kard" at bounding box center [251, 7] width 19 height 6
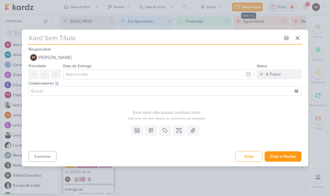
click at [59, 39] on input "text" at bounding box center [153, 38] width 253 height 10
click at [36, 36] on input "text" at bounding box center [153, 38] width 253 height 10
type input "8709252_HINES_AJUSTES_LOGO_PEÇAS"
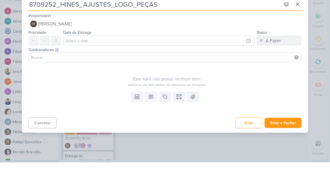
type input "8709252_HINES_AJUSTES_LOGO_PEÇAS"
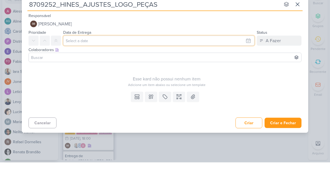
click at [206, 69] on input "text" at bounding box center [158, 74] width 191 height 10
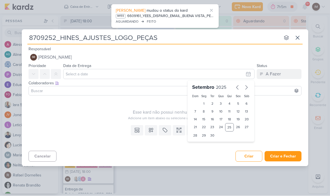
click at [244, 88] on icon "button" at bounding box center [246, 87] width 7 height 7
click at [219, 102] on div "1" at bounding box center [221, 104] width 9 height 8
type input "[DATE] 23:59"
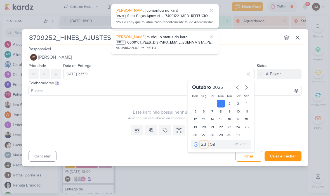
click at [201, 143] on select "00 01 02 03 04 05 06 07 08 09 10 11 12 13 14 15 16 17 18 19 20 21 22 23" at bounding box center [204, 145] width 8 height 7
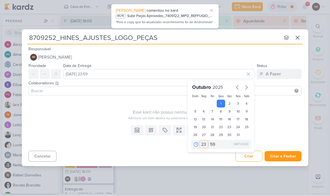
select select "18"
type input "[DATE] 18:59"
click at [214, 146] on select "00 05 10 15 20 25 30 35 40 45 50 55 59" at bounding box center [213, 145] width 8 height 7
select select "0"
type input "[DATE] 18:00"
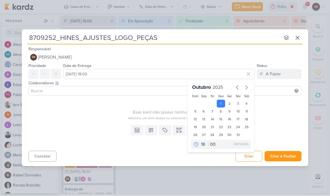
click at [178, 129] on icon at bounding box center [179, 131] width 6 height 6
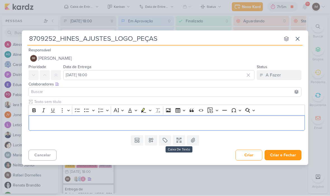
click at [152, 141] on icon at bounding box center [151, 141] width 6 height 6
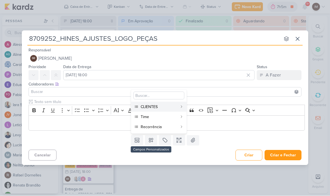
click at [161, 108] on div "CLIENTES" at bounding box center [159, 107] width 37 height 6
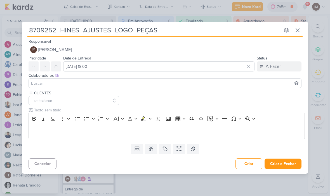
click at [153, 148] on icon at bounding box center [151, 150] width 6 height 6
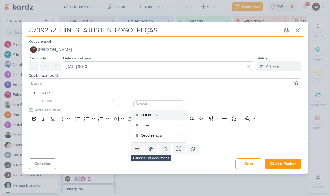
click at [163, 126] on div "Time" at bounding box center [159, 126] width 37 height 6
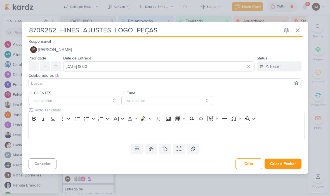
click at [157, 158] on div "Cancelar Criar Criar e Fechar Ctrl + Enter" at bounding box center [165, 164] width 286 height 14
click at [151, 150] on icon at bounding box center [151, 150] width 6 height 6
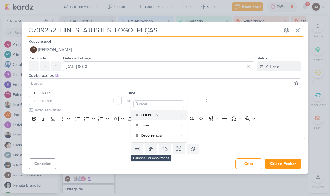
click at [162, 132] on button "Recorrência" at bounding box center [158, 136] width 55 height 10
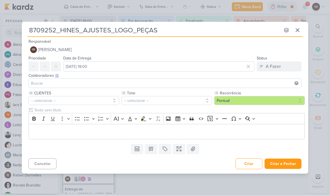
click at [114, 98] on button "-- selecionar --" at bounding box center [74, 100] width 91 height 9
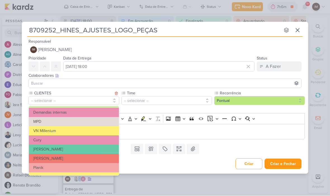
scroll to position [56, 0]
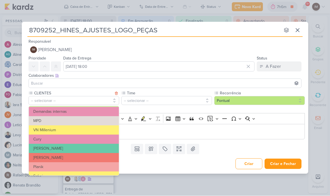
click at [87, 128] on button "VN Millenium" at bounding box center [74, 130] width 90 height 9
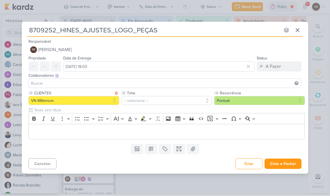
click at [175, 102] on button "-- selecionar --" at bounding box center [166, 100] width 91 height 9
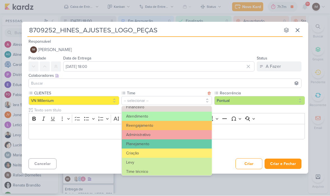
scroll to position [53, 0]
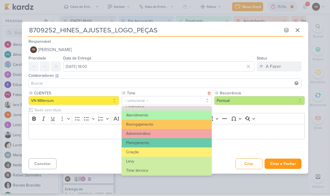
click at [162, 149] on button "Criação" at bounding box center [167, 152] width 90 height 9
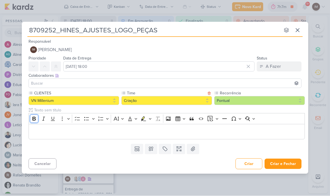
click at [32, 117] on icon "Editor toolbar" at bounding box center [34, 119] width 6 height 6
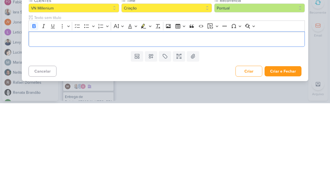
click at [319, 28] on div "8709252_HINES_AJUSTES_LOGO_PEÇAS nenhum grupo disponível esc Responsável IM [PE…" at bounding box center [165, 98] width 330 height 196
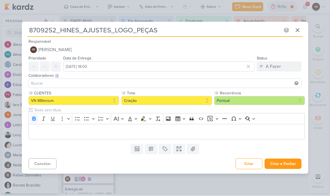
click at [44, 131] on p "Editor editing area: main" at bounding box center [167, 132] width 270 height 7
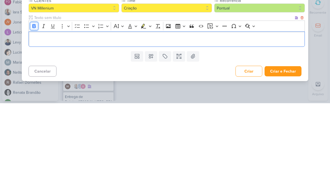
click at [35, 116] on icon "Editor toolbar" at bounding box center [34, 119] width 6 height 6
click at [33, 129] on p "Editor editing area: main" at bounding box center [167, 132] width 270 height 7
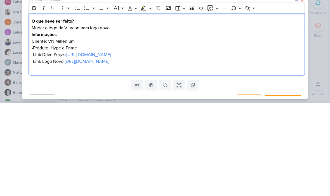
click at [65, 144] on p "-Link Drive Peças: [URL][DOMAIN_NAME]" at bounding box center [167, 147] width 270 height 7
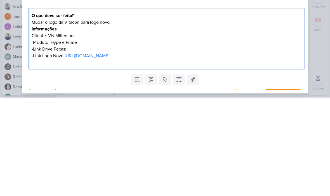
click at [73, 144] on p "-Link Drive Peças:" at bounding box center [167, 147] width 270 height 7
click at [280, 158] on p "Editor editing area: main" at bounding box center [167, 161] width 270 height 7
click at [241, 144] on p "-Link Drive Peças: [URL][DOMAIN_NAME]" at bounding box center [167, 147] width 270 height 7
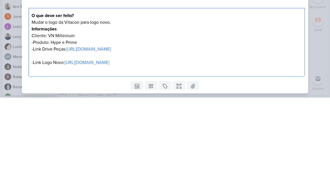
click at [322, 70] on div "8709252_HINES_AJUSTES_LOGO_PEÇAS nenhum grupo disponível esc Responsável IM [PE…" at bounding box center [165, 98] width 330 height 196
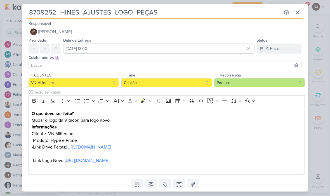
click at [31, 157] on div "O que deve ser feito? Mudar o logo da Vitacon para logo novo. Informações Clien…" at bounding box center [167, 141] width 276 height 69
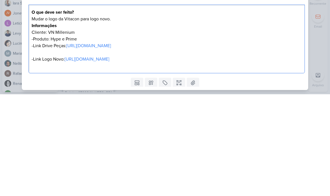
click at [34, 158] on p "-Link Logo Novo: [URL][DOMAIN_NAME]" at bounding box center [167, 161] width 270 height 7
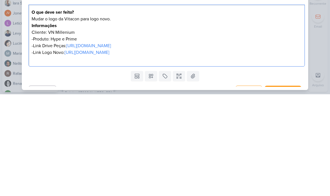
click at [327, 54] on div "8709252_HINES_AJUSTES_LOGO_PEÇAS nenhum grupo disponível esc Responsável IM [PE…" at bounding box center [165, 98] width 330 height 196
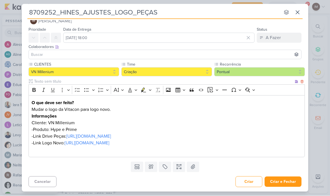
scroll to position [11, 0]
click at [289, 183] on button "Criar e Fechar" at bounding box center [283, 182] width 37 height 10
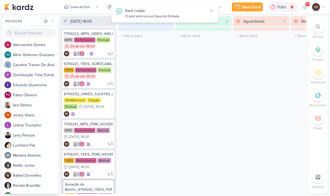
scroll to position [0, 0]
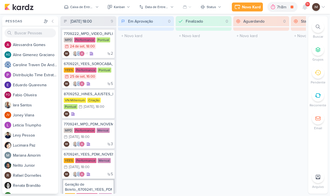
click at [320, 30] on div at bounding box center [318, 27] width 12 height 12
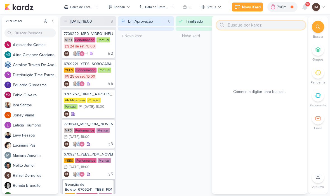
click at [233, 21] on input "text" at bounding box center [260, 25] width 89 height 9
paste input "8407171"
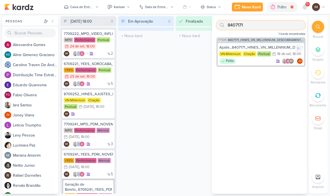
type input "8407171"
click at [257, 61] on div "Feito IM JV" at bounding box center [260, 61] width 83 height 6
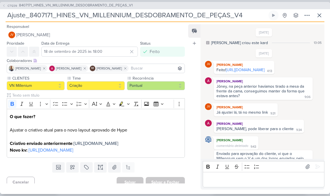
scroll to position [20, 0]
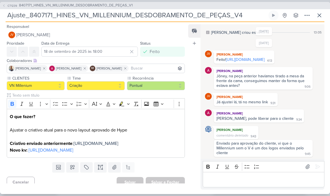
click at [318, 15] on icon at bounding box center [319, 15] width 7 height 7
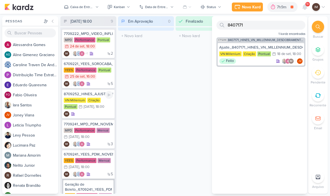
click at [100, 114] on div "IM" at bounding box center [88, 114] width 49 height 6
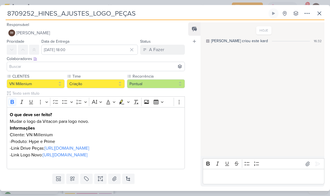
click at [307, 14] on icon at bounding box center [307, 13] width 7 height 7
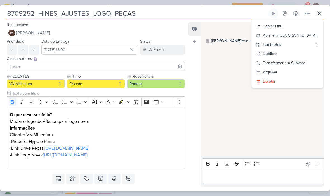
click at [291, 63] on div "Transformar em Subkard" at bounding box center [284, 63] width 43 height 6
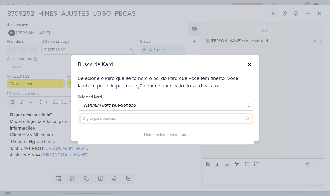
click at [170, 121] on input "text" at bounding box center [166, 118] width 172 height 9
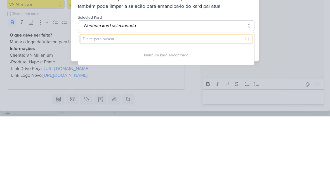
click at [121, 114] on input "text" at bounding box center [166, 118] width 172 height 9
paste input "8407171"
type input "8407171"
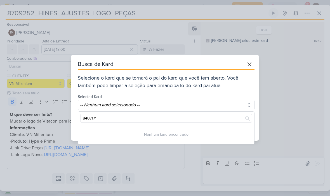
click at [251, 63] on icon at bounding box center [249, 64] width 7 height 7
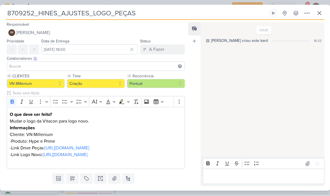
click at [321, 13] on icon at bounding box center [319, 13] width 7 height 7
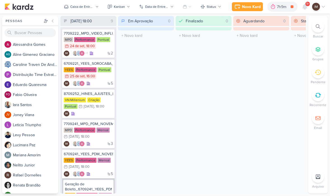
click at [314, 28] on div at bounding box center [318, 27] width 12 height 12
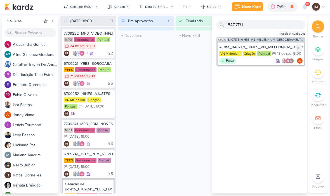
click at [261, 62] on div "Feito IM JV" at bounding box center [260, 61] width 83 height 6
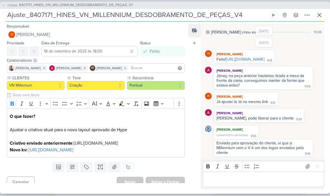
click at [41, 15] on input "Ajuste_8407171_HINES_VN_MILLENNIUM_DESDOBRAMENTO_DE_PEÇAS_V4" at bounding box center [137, 15] width 262 height 10
click at [41, 17] on input "Ajuste_8407171_HINES_VN_MILLENNIUM_DESDOBRAMENTO_DE_PEÇAS_V4" at bounding box center [137, 15] width 262 height 10
click at [49, 17] on input "Ajuste_8407171_HINES_VN_MILLENNIUM_DESDOBRAMENTO_DE_PEÇAS_V4" at bounding box center [137, 15] width 262 height 10
click at [49, 18] on input "Ajuste_8407171_HINES_VN_MILLENNIUM_DESDOBRAMENTO_DE_PEÇAS_V4" at bounding box center [137, 15] width 262 height 10
click at [319, 14] on icon at bounding box center [319, 15] width 7 height 7
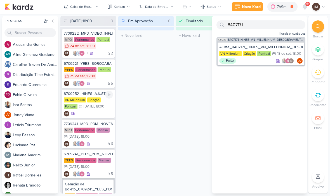
click at [96, 115] on div "IM" at bounding box center [88, 114] width 49 height 6
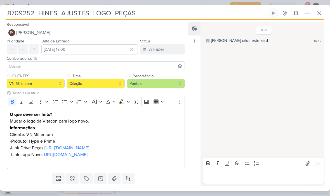
click at [303, 13] on button at bounding box center [307, 13] width 10 height 10
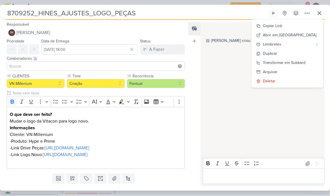
click at [296, 63] on div "Transformar em Subkard" at bounding box center [284, 63] width 43 height 6
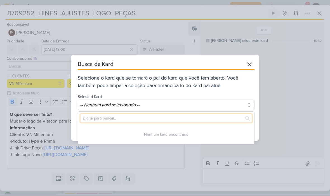
click at [155, 119] on input "text" at bounding box center [166, 118] width 172 height 9
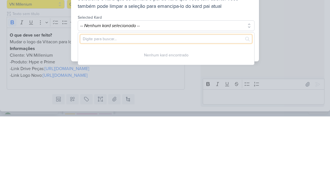
click at [152, 114] on input "text" at bounding box center [166, 118] width 172 height 9
paste input "8407171_HINES_VN_MILLENNIUM_DESDOBRAMENTO_DE_PEÇAS_V4"
type input "8407171_HINES_VN_MILLENNIUM_DESDOBRAMENTO_DE_PEÇAS_V4"
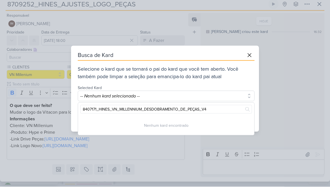
click at [247, 61] on icon at bounding box center [249, 64] width 7 height 7
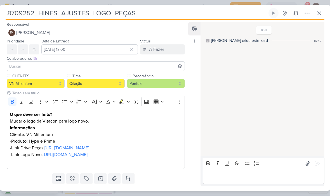
click at [319, 15] on icon at bounding box center [319, 13] width 7 height 7
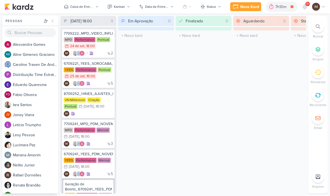
click at [318, 29] on div at bounding box center [318, 27] width 12 height 12
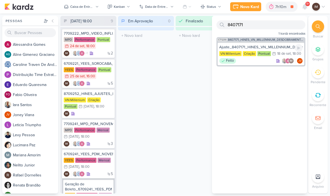
click at [283, 48] on div "Ajuste_8407171_HINES_VN_MILLENNIUM_DESDOBRAMENTO_DE_PEÇAS_V4" at bounding box center [260, 47] width 83 height 5
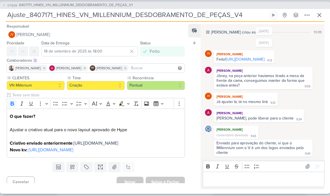
click at [319, 16] on icon at bounding box center [319, 15] width 7 height 7
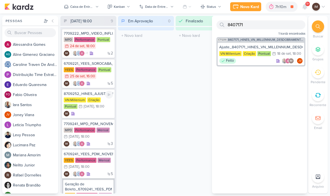
click at [93, 108] on div "[DATE]" at bounding box center [89, 107] width 10 height 4
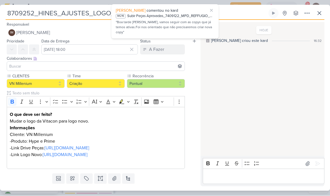
click at [306, 13] on icon at bounding box center [307, 13] width 7 height 7
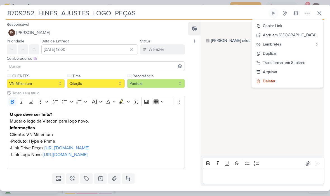
click at [308, 66] on button "Transformar em Subkard" at bounding box center [287, 62] width 71 height 9
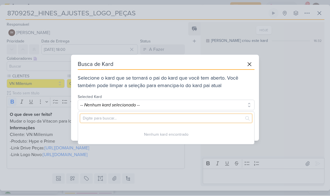
click at [142, 120] on input "text" at bounding box center [166, 118] width 172 height 9
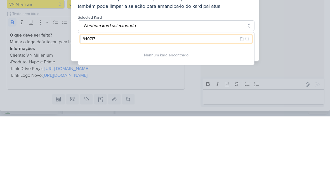
type input "8407171"
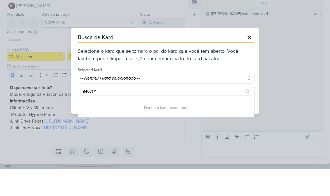
click at [248, 63] on icon at bounding box center [249, 64] width 3 height 3
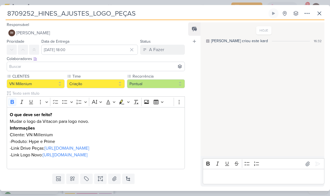
click at [319, 15] on icon at bounding box center [319, 13] width 7 height 7
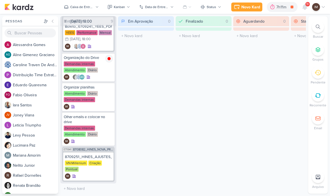
scroll to position [199, 0]
click at [253, 8] on div "Novo Kard" at bounding box center [250, 7] width 19 height 6
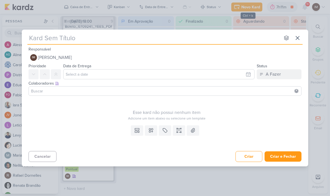
click at [299, 40] on icon at bounding box center [297, 37] width 3 height 3
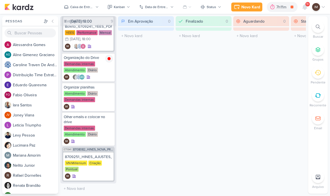
click at [317, 28] on icon at bounding box center [318, 27] width 4 height 4
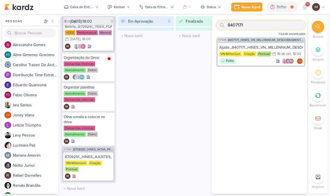
click at [264, 24] on input "8407171" at bounding box center [260, 25] width 89 height 9
click at [236, 28] on input "text" at bounding box center [260, 25] width 89 height 9
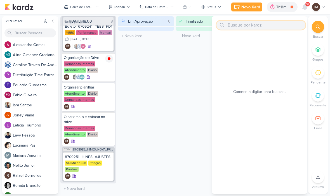
paste input "8409121_HINES_VN MILLENNIUM_CRIAÇÃO_MOTION"
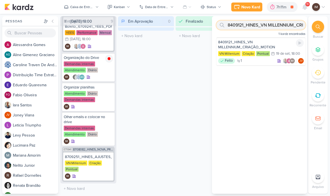
type input "8409121_HINES_VN MILLENNIUM_CRIAÇÃO_MOTION"
click at [268, 46] on div "8409121_HINES_VN MILLENNIUM_CRIAÇÃO_MOTION" at bounding box center [261, 45] width 86 height 10
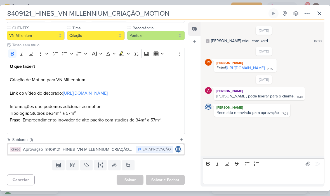
scroll to position [55, 0]
click at [15, 15] on input "8409121_HINES_VN MILLENNIUM_CRIAÇÃO_MOTION" at bounding box center [137, 13] width 262 height 10
click at [15, 12] on input "8409121_HINES_VN MILLENNIUM_CRIAÇÃO_MOTION" at bounding box center [137, 13] width 262 height 10
click at [17, 13] on input "8409121_HINES_VN MILLENNIUM_CRIAÇÃO_MOTION" at bounding box center [137, 13] width 262 height 10
click at [17, 12] on input "8409121_HINES_VN MILLENNIUM_CRIAÇÃO_MOTION" at bounding box center [137, 13] width 262 height 10
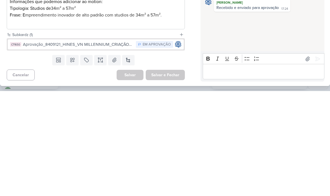
click at [195, 70] on div "Feed Atrelar email Solte o email para atrelar ao kard" at bounding box center [194, 104] width 12 height 164
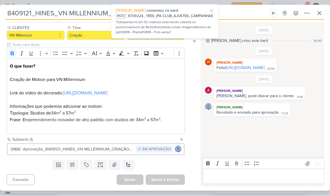
click at [319, 11] on icon at bounding box center [319, 13] width 7 height 7
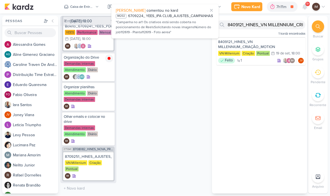
click at [256, 8] on div "Novo Kard" at bounding box center [250, 7] width 19 height 6
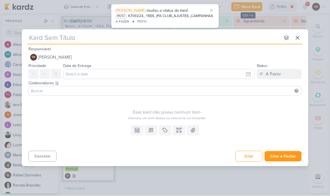
click at [221, 40] on input "text" at bounding box center [153, 38] width 253 height 10
click at [50, 37] on input "text" at bounding box center [153, 38] width 253 height 10
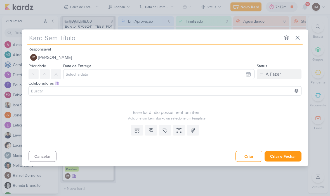
type input "8409121_HINES_VN MILLENNIUM_CRIAÇÃO_MOTION"
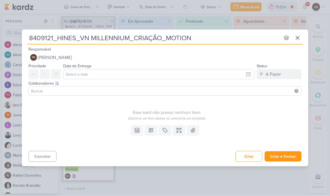
click at [31, 39] on input "8409121_HINES_VN MILLENNIUM_CRIAÇÃO_MOTION" at bounding box center [153, 38] width 253 height 10
type input "A8409121_HINES_VN MILLENNIUM_CRIAÇÃO_MOTION"
type input "Aju8409121_HINES_VN MILLENNIUM_CRIAÇÃO_MOTION"
type input "Ajus8409121_HINES_VN MILLENNIUM_CRIAÇÃO_MOTION"
type input "Ajustes 8409121_HINES_VN MILLENNIUM_CRIAÇÃO_MOTION"
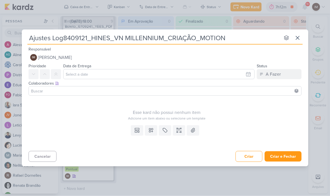
type input "Ajustes Logo8409121_HINES_VN MILLENNIUM_CRIAÇÃO_MOTION"
type input "Ajustes Logo_8409121_HINES_VN MILLENNIUM_CRIAÇÃO_MOTION"
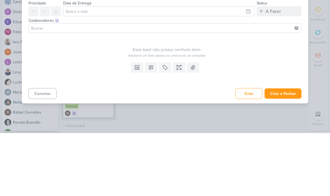
type input "Ajustes Logo_8409121_HINES_VN MILLENNIUM_CRIAÇÃO_MOTION"
click at [152, 128] on icon at bounding box center [151, 131] width 6 height 6
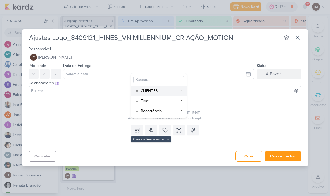
click at [175, 89] on div "CLIENTES" at bounding box center [159, 91] width 37 height 6
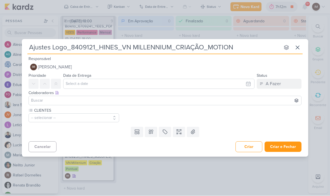
click at [94, 117] on button "-- selecionar --" at bounding box center [74, 118] width 91 height 9
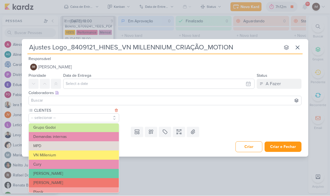
scroll to position [49, 0]
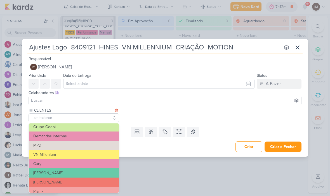
click at [95, 154] on button "VN Millenium" at bounding box center [74, 154] width 90 height 9
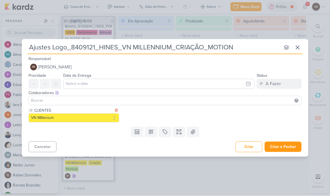
click at [151, 135] on button at bounding box center [151, 132] width 12 height 10
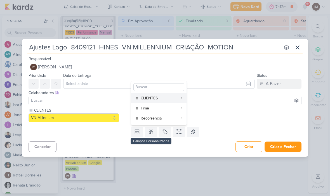
click at [159, 110] on div "Time" at bounding box center [159, 109] width 37 height 6
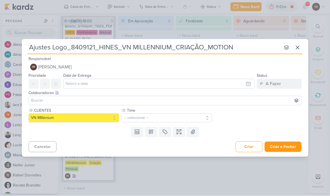
click at [164, 117] on button "-- selecionar --" at bounding box center [166, 118] width 91 height 9
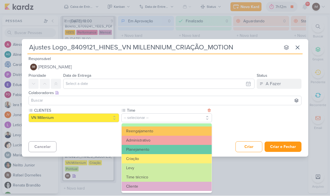
scroll to position [63, 0]
click at [166, 157] on button "Criação" at bounding box center [167, 159] width 90 height 9
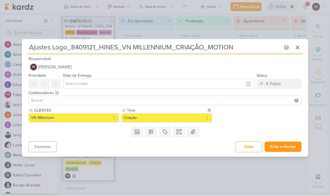
click at [153, 133] on icon at bounding box center [151, 132] width 6 height 6
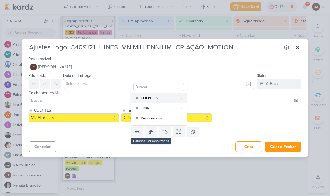
click at [162, 121] on div "Recorrência" at bounding box center [159, 119] width 37 height 6
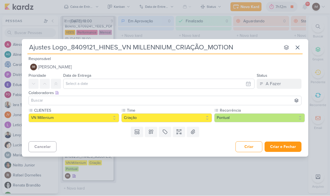
click at [182, 135] on button at bounding box center [179, 132] width 12 height 10
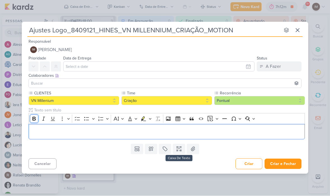
click at [33, 118] on icon "Editor toolbar" at bounding box center [33, 119] width 3 height 4
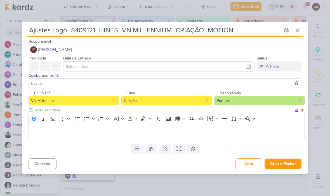
click at [38, 133] on p "Editor editing area: main" at bounding box center [167, 132] width 270 height 7
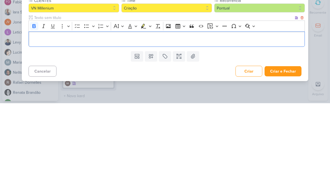
click at [36, 129] on p "Editor editing area: main" at bounding box center [167, 132] width 270 height 7
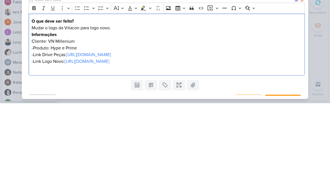
click at [51, 144] on p "-Link Drive Peças: [URL][DOMAIN_NAME]" at bounding box center [167, 147] width 270 height 7
click at [237, 144] on p "-Link Drive Peças: [URL][DOMAIN_NAME]" at bounding box center [167, 147] width 270 height 7
click at [235, 144] on p "-Link Drive Peças: [URL][DOMAIN_NAME]" at bounding box center [167, 147] width 270 height 7
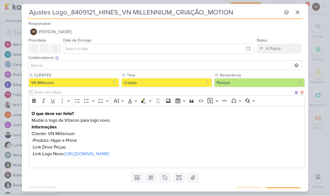
click at [80, 148] on p "-Link Drive Peças:" at bounding box center [167, 147] width 270 height 7
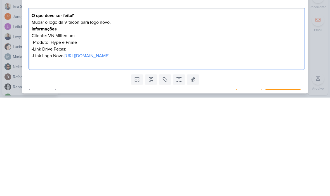
click at [75, 144] on p "-Link Drive Peças:" at bounding box center [167, 147] width 270 height 7
click at [61, 144] on p "-Link Drive Peças:[URL][DOMAIN_NAME]" at bounding box center [167, 147] width 270 height 7
click at [321, 28] on div "Ajustes Logo_8409121_HINES_VN MILLENNIUM_CRIAÇÃO_MOTION nenhum grupo disponível…" at bounding box center [165, 98] width 330 height 196
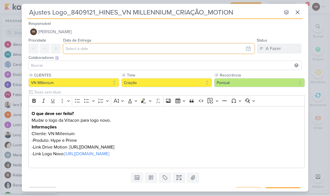
click at [239, 49] on input "text" at bounding box center [158, 49] width 191 height 10
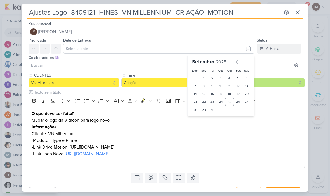
click at [246, 62] on icon "button" at bounding box center [246, 62] width 7 height 7
click at [223, 77] on div "1" at bounding box center [221, 79] width 9 height 8
type input "[DATE] 23:59"
click at [205, 118] on select "00 01 02 03 04 05 06 07 08 09 10 11 12 13 14 15 16 17 18 19 20 21 22 23" at bounding box center [204, 119] width 8 height 7
select select "18"
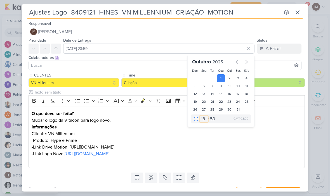
type input "[DATE] 18:59"
click at [213, 119] on select "00 05 10 15 20 25 30 35 40 45 50 55 59" at bounding box center [213, 119] width 8 height 7
select select "0"
type input "[DATE] 18:00"
click at [321, 37] on div "Ajustes Logo_8409121_HINES_VN MILLENNIUM_CRIAÇÃO_MOTION nenhum grupo disponível…" at bounding box center [165, 98] width 330 height 196
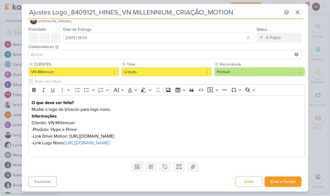
scroll to position [11, 0]
click at [230, 133] on p "-Produto: Hype e Prime" at bounding box center [167, 130] width 270 height 7
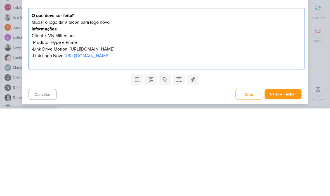
click at [228, 133] on p "-Link Drive Motion :[URL][DOMAIN_NAME]" at bounding box center [167, 136] width 270 height 7
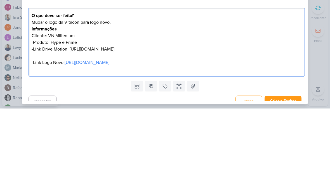
click at [69, 133] on p "-Link Drive Motion :[URL][DOMAIN_NAME]" at bounding box center [167, 136] width 270 height 7
click at [225, 140] on p "Editor editing area: main" at bounding box center [167, 143] width 270 height 7
click at [234, 127] on p "-Produto: Hype e Prime" at bounding box center [167, 130] width 270 height 7
click at [225, 140] on p "Editor editing area: main" at bounding box center [167, 143] width 270 height 7
click at [228, 133] on p "-Link Drive Motion : [URL][DOMAIN_NAME]" at bounding box center [167, 136] width 270 height 7
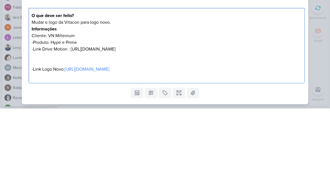
click at [29, 96] on div "O que deve ser feito? Mudar o logo da Vitacon para logo novo. Informações Clien…" at bounding box center [167, 134] width 276 height 76
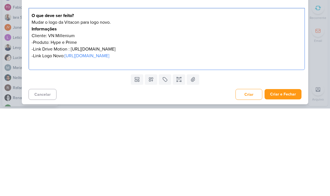
click at [318, 44] on div "Ajustes Logo_8409121_HINES_VN MILLENNIUM_CRIAÇÃO_MOTION nenhum grupo disponível…" at bounding box center [165, 98] width 330 height 196
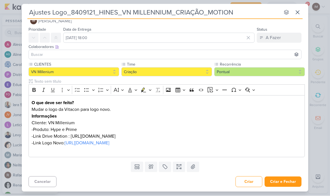
click at [293, 183] on button "Criar e Fechar" at bounding box center [283, 182] width 37 height 10
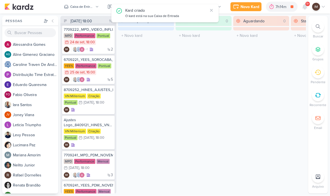
scroll to position [2, 0]
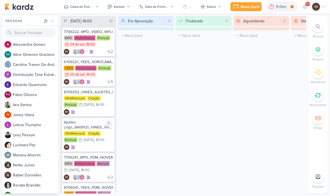
click at [91, 144] on div "Ajustes Logo_8409121_HINES_VN MILLENNIUM_CRIAÇÃO_MOTION VN Millenium Criação Po…" at bounding box center [88, 135] width 53 height 34
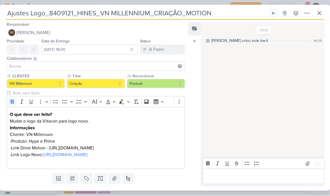
click at [306, 15] on icon at bounding box center [307, 13] width 7 height 7
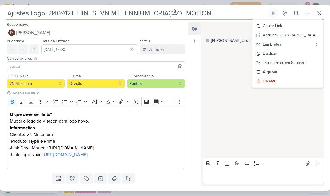
click at [292, 62] on div "Transformar em Subkard" at bounding box center [284, 63] width 43 height 6
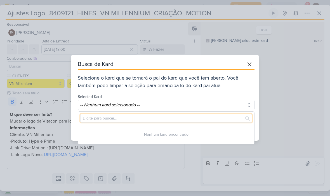
click at [180, 119] on input "text" at bounding box center [166, 118] width 172 height 9
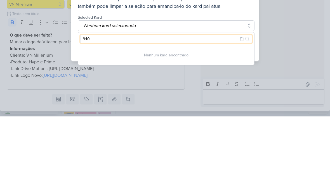
type input "8409"
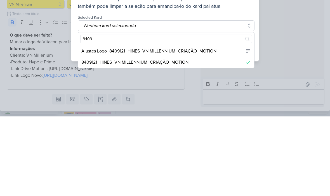
click at [209, 136] on div "8409121_HINES_VN MILLENNIUM_CRIAÇÃO_MOTION" at bounding box center [166, 141] width 176 height 11
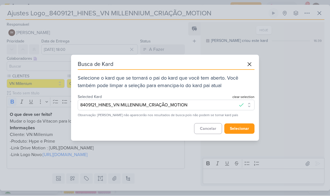
click at [244, 129] on button "selecionar" at bounding box center [239, 129] width 30 height 10
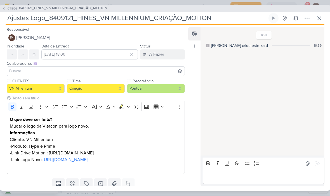
click at [319, 18] on icon at bounding box center [319, 18] width 3 height 3
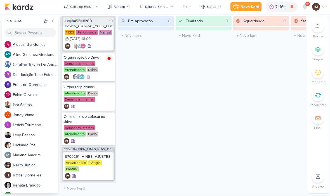
scroll to position [240, 0]
click at [100, 174] on div "IM" at bounding box center [88, 177] width 47 height 6
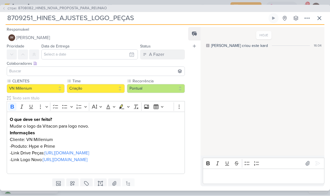
click at [307, 19] on icon at bounding box center [307, 18] width 7 height 7
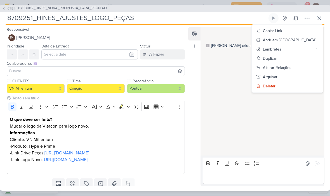
click at [306, 32] on button "Copiar Link" at bounding box center [287, 31] width 71 height 9
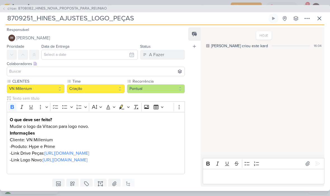
click at [318, 22] on icon at bounding box center [319, 18] width 7 height 7
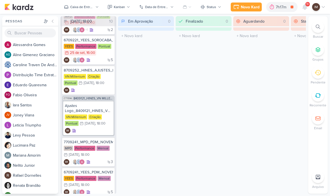
scroll to position [14, 0]
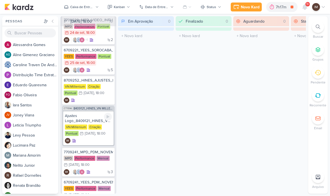
click at [95, 141] on div "IM" at bounding box center [88, 141] width 47 height 6
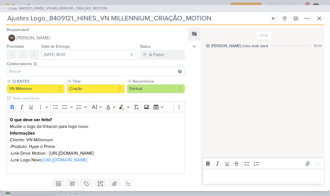
click at [307, 18] on icon at bounding box center [307, 18] width 4 height 1
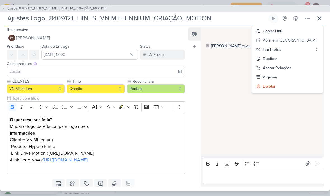
click at [307, 30] on button "Copiar Link" at bounding box center [287, 31] width 71 height 9
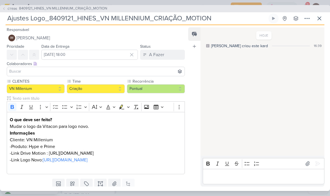
click at [320, 19] on icon at bounding box center [319, 18] width 7 height 7
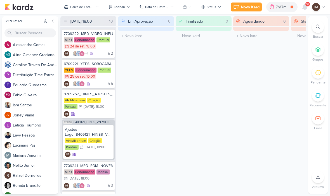
scroll to position [0, 0]
click at [89, 114] on div "IM" at bounding box center [88, 114] width 49 height 6
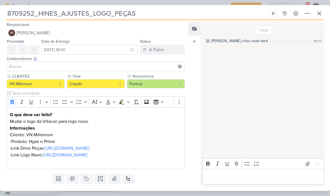
click at [308, 12] on icon at bounding box center [307, 13] width 7 height 7
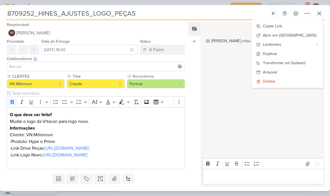
click at [310, 25] on button "Copiar Link" at bounding box center [287, 26] width 71 height 9
